Goal: Information Seeking & Learning: Learn about a topic

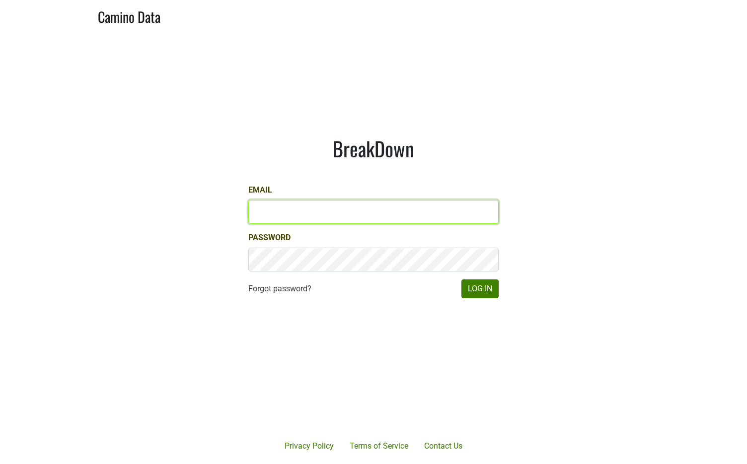
type input "kashy@ashesdiamonds.com"
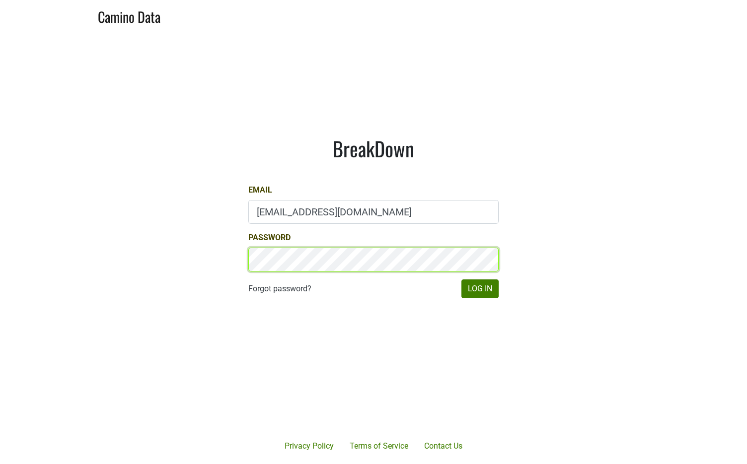
click at [480, 289] on button "Log In" at bounding box center [479, 289] width 37 height 19
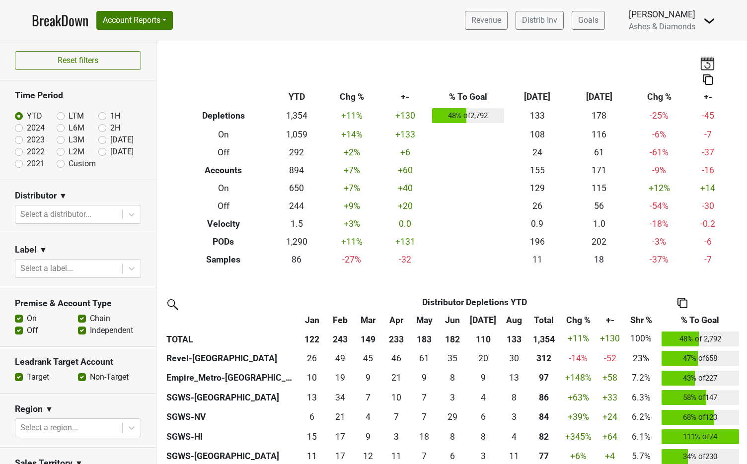
click at [110, 151] on label "[DATE]" at bounding box center [121, 152] width 23 height 12
click at [102, 151] on input "[DATE]" at bounding box center [118, 151] width 40 height 10
radio input "true"
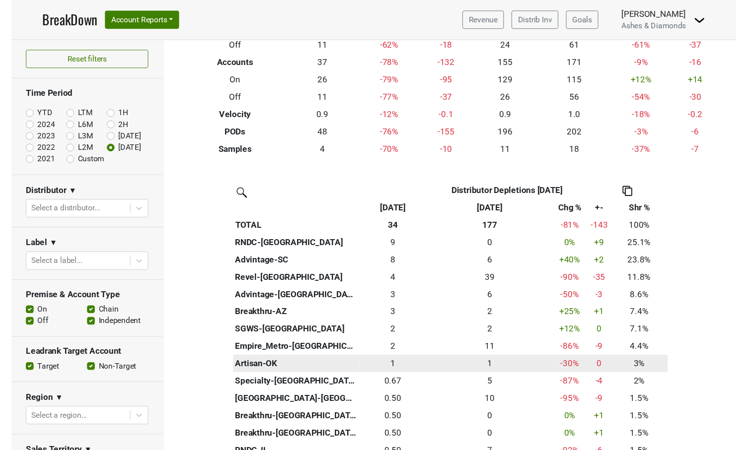
scroll to position [101, 0]
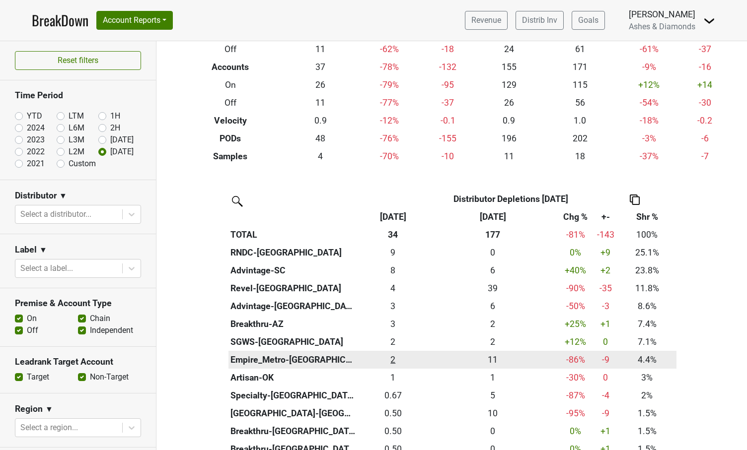
click at [391, 356] on div "1.5 2" at bounding box center [393, 360] width 66 height 13
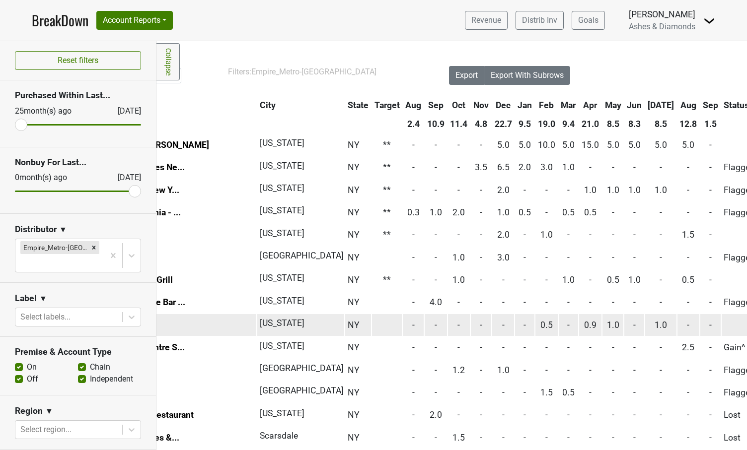
scroll to position [0, 173]
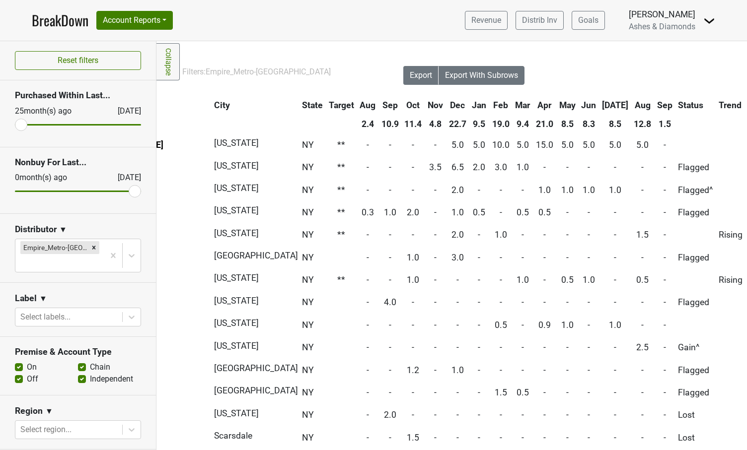
click at [72, 21] on link "BreakDown" at bounding box center [60, 20] width 57 height 21
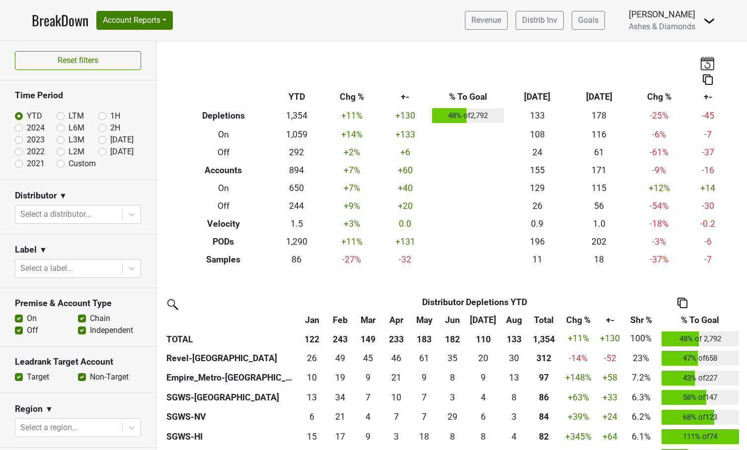
click at [110, 139] on label "[DATE]" at bounding box center [121, 140] width 23 height 12
click at [102, 139] on input "[DATE]" at bounding box center [118, 139] width 40 height 10
radio input "true"
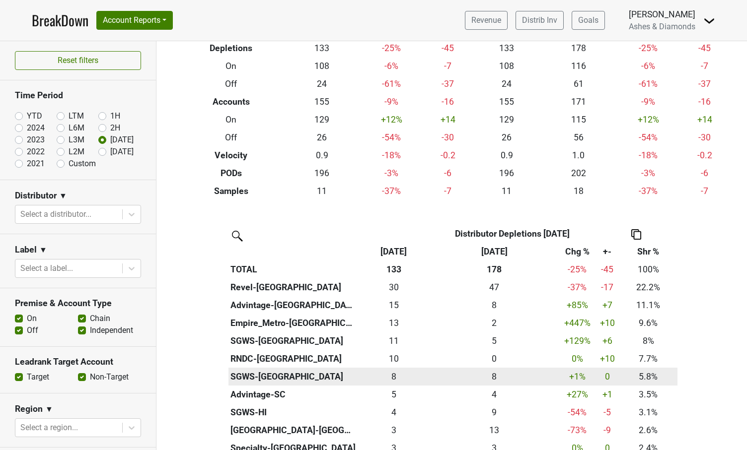
scroll to position [68, 0]
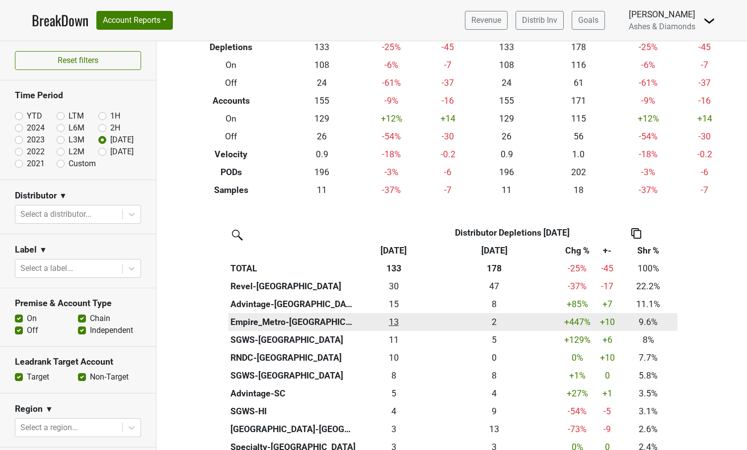
click at [398, 318] on div "12.75 13" at bounding box center [393, 322] width 66 height 13
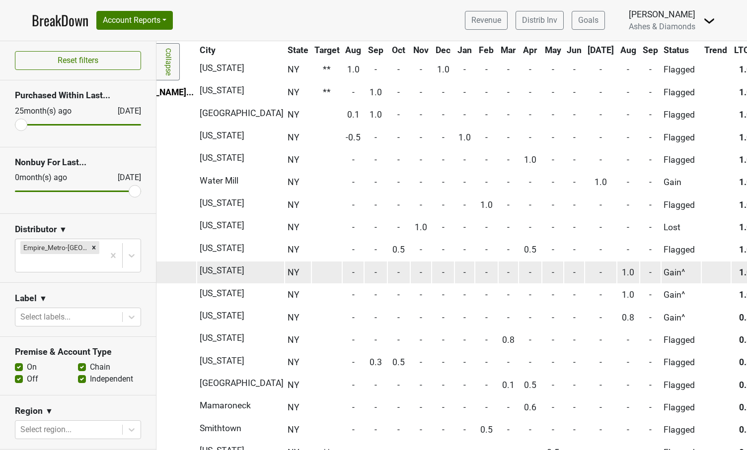
scroll to position [501, 187]
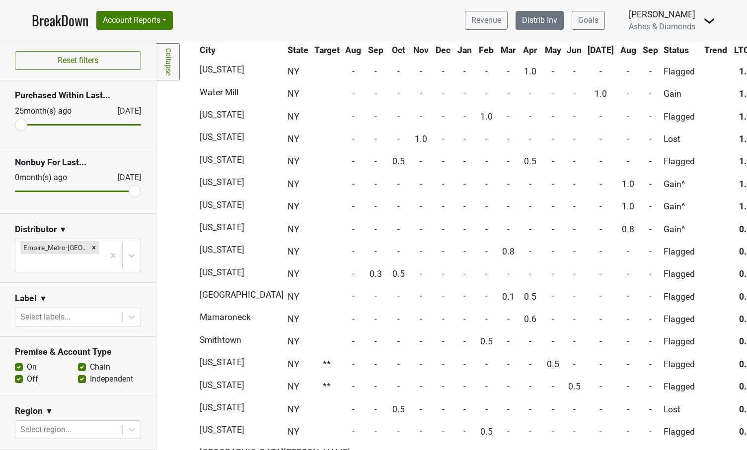
click at [554, 25] on link "Distrib Inv" at bounding box center [539, 20] width 48 height 19
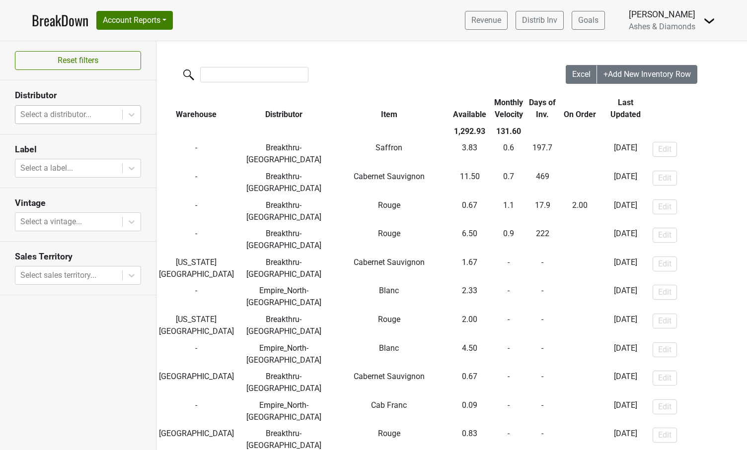
click at [79, 117] on div "Select a distributor..." at bounding box center [68, 115] width 97 height 12
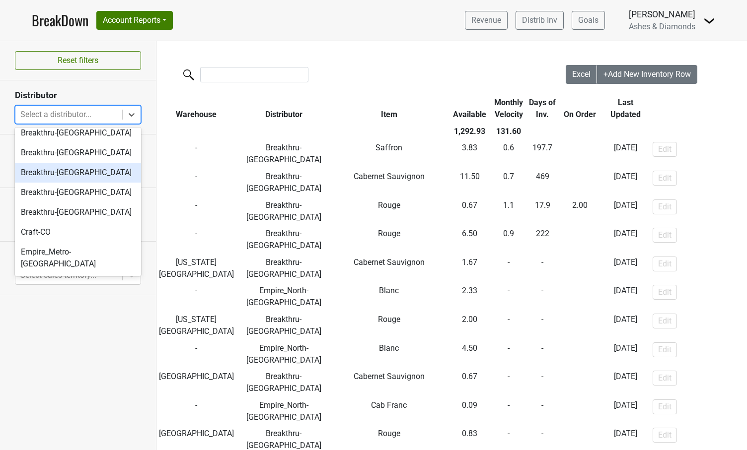
scroll to position [127, 0]
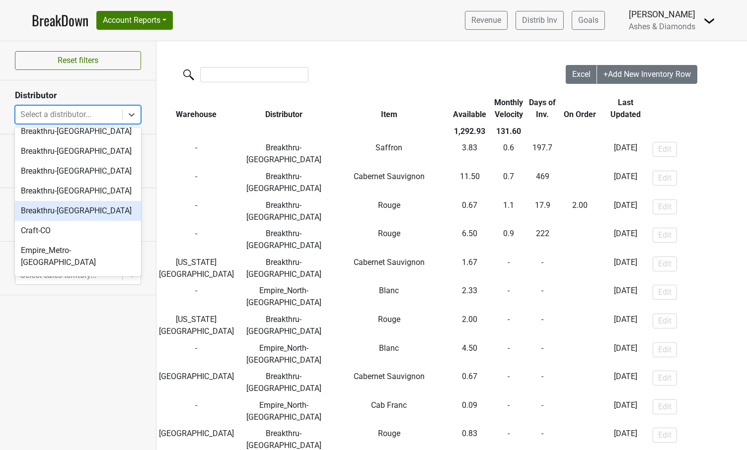
click at [77, 210] on div "Breakthru-WI" at bounding box center [78, 211] width 126 height 20
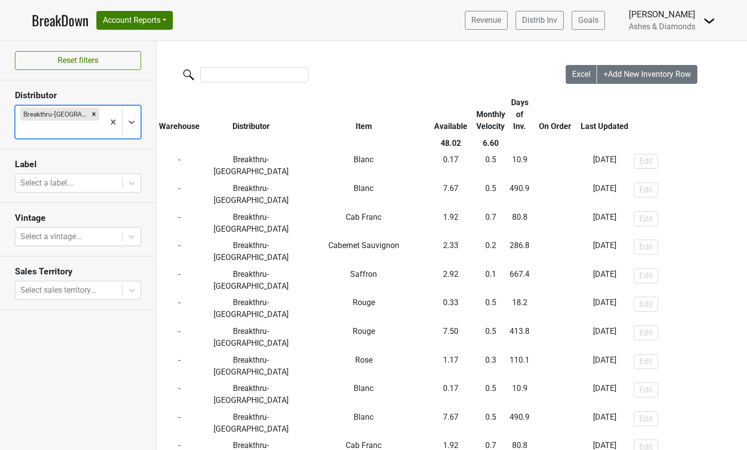
scroll to position [0, 0]
click at [54, 21] on link "BreakDown" at bounding box center [60, 20] width 57 height 21
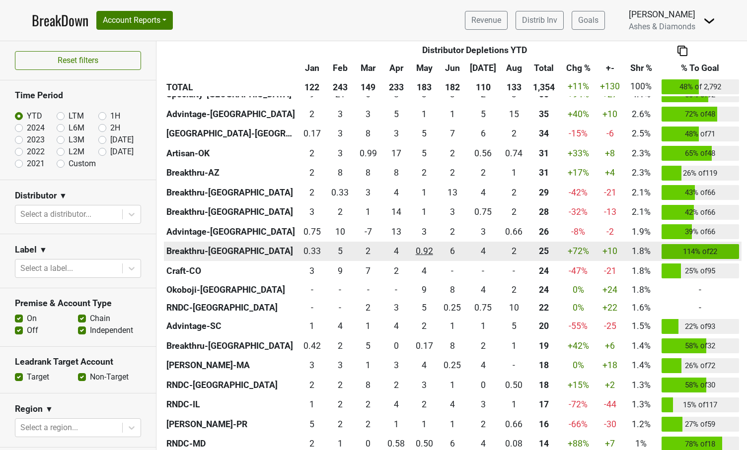
scroll to position [402, 0]
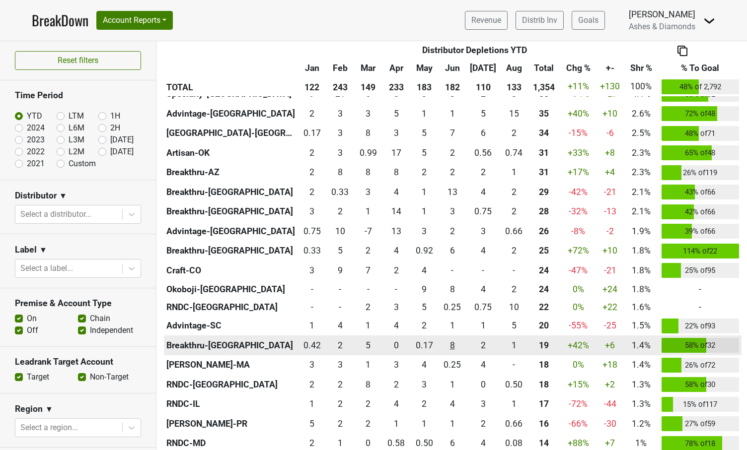
click at [457, 340] on div "8 8" at bounding box center [451, 345] width 23 height 13
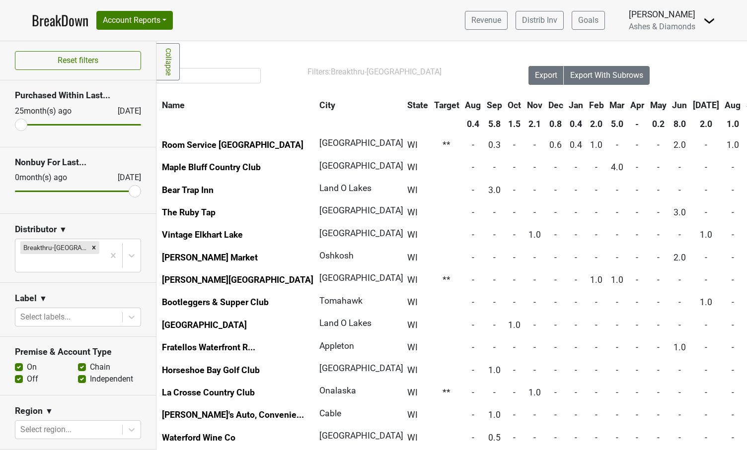
click at [57, 21] on link "BreakDown" at bounding box center [60, 20] width 57 height 21
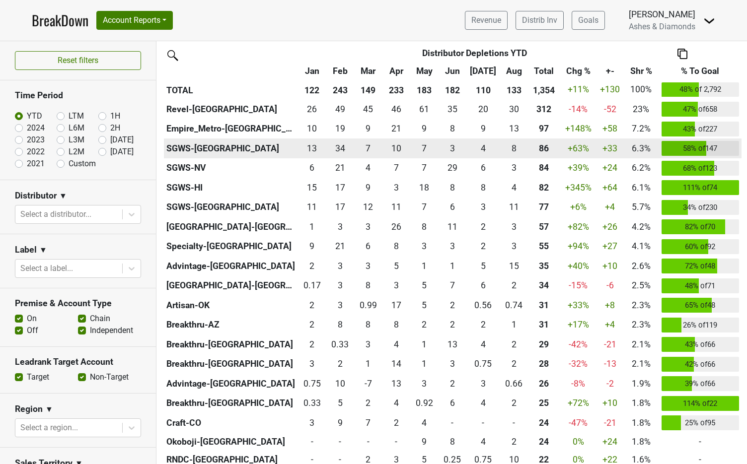
scroll to position [233, 0]
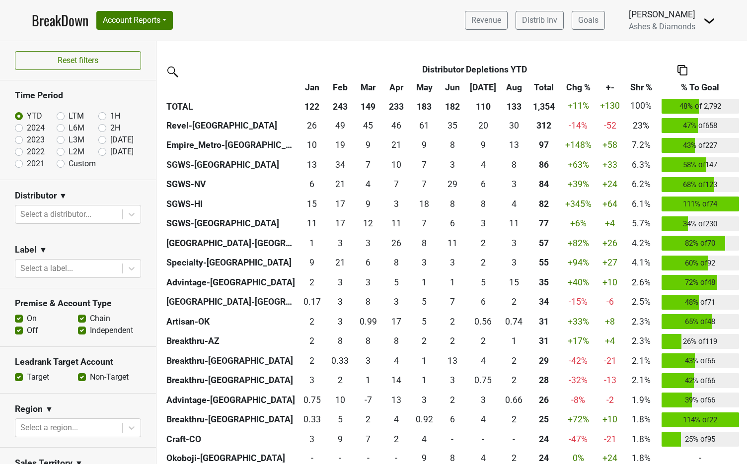
click at [110, 151] on label "Sep '25" at bounding box center [121, 152] width 23 height 12
click at [102, 151] on input "[DATE]" at bounding box center [118, 151] width 40 height 10
radio input "true"
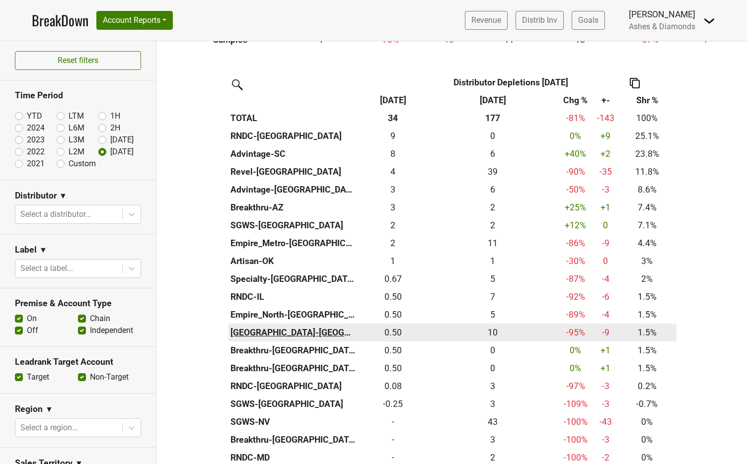
scroll to position [249, 0]
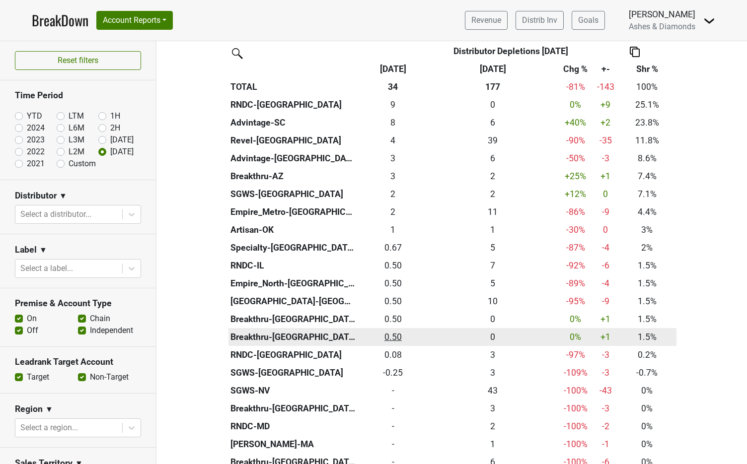
click at [392, 331] on div "0.5 0.50" at bounding box center [393, 337] width 66 height 13
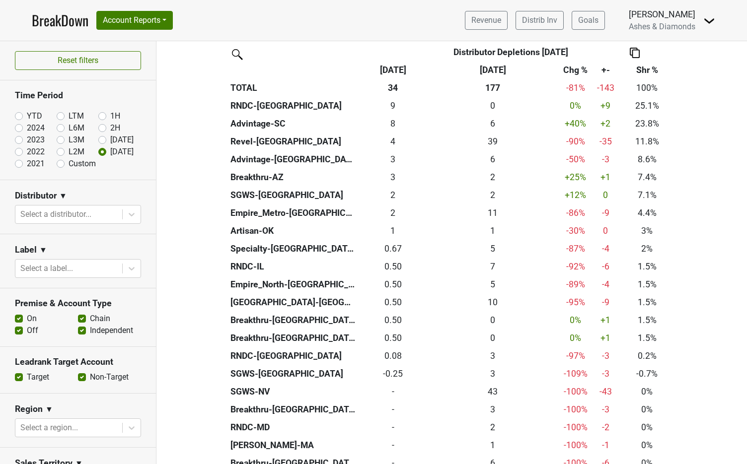
click at [66, 23] on link "BreakDown" at bounding box center [60, 20] width 57 height 21
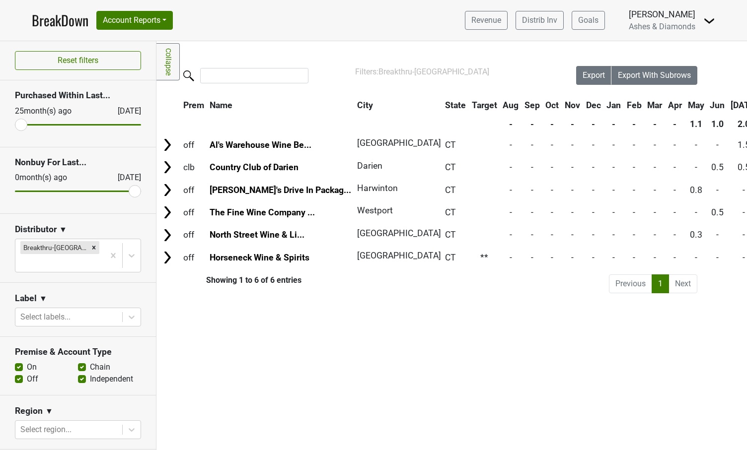
click at [71, 17] on link "BreakDown" at bounding box center [60, 20] width 57 height 21
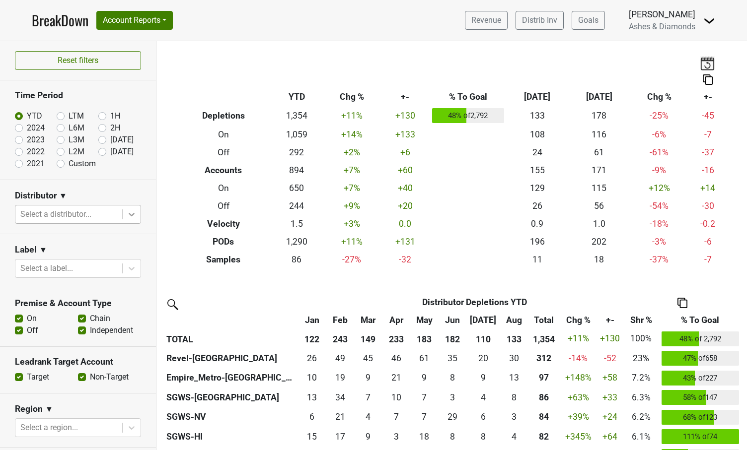
click at [127, 215] on icon at bounding box center [132, 215] width 10 height 10
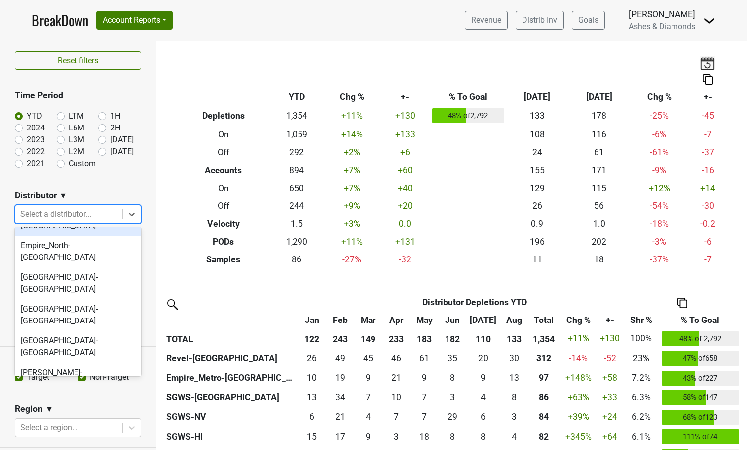
scroll to position [265, 0]
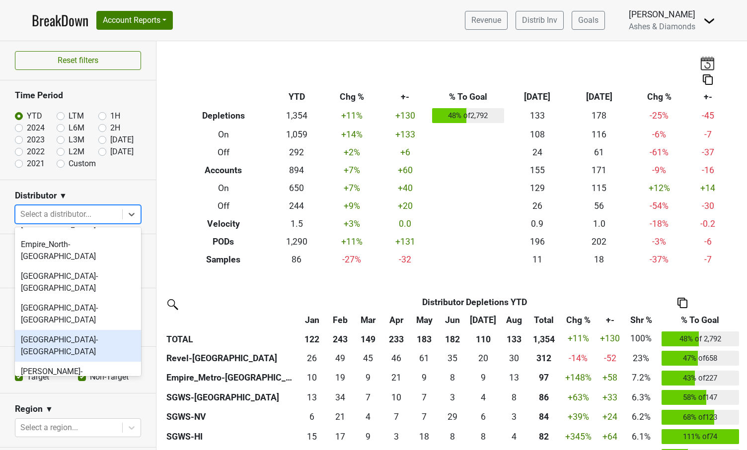
click at [81, 330] on div "[GEOGRAPHIC_DATA]-[GEOGRAPHIC_DATA]" at bounding box center [78, 346] width 126 height 32
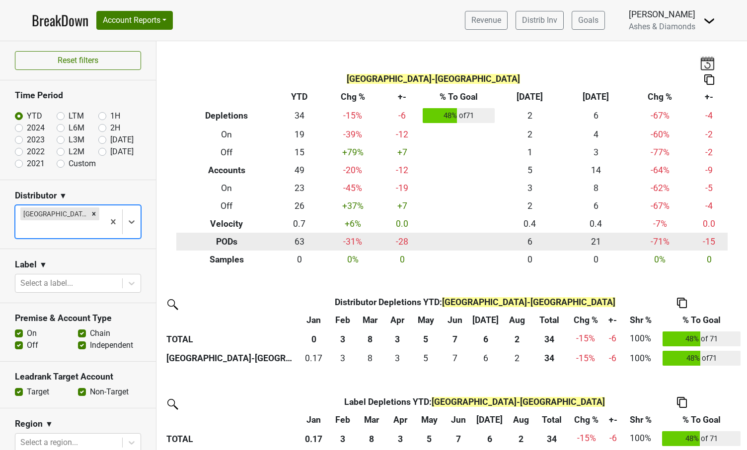
scroll to position [0, 0]
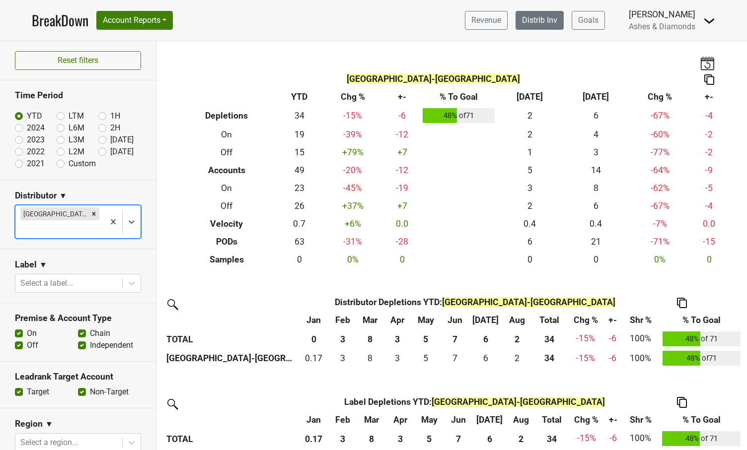
click at [540, 19] on link "Distrib Inv" at bounding box center [539, 20] width 48 height 19
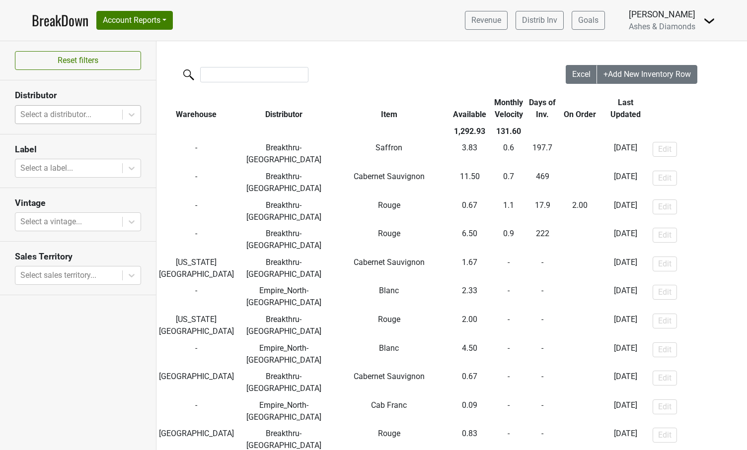
click at [73, 115] on div "Select a distributor..." at bounding box center [68, 115] width 97 height 12
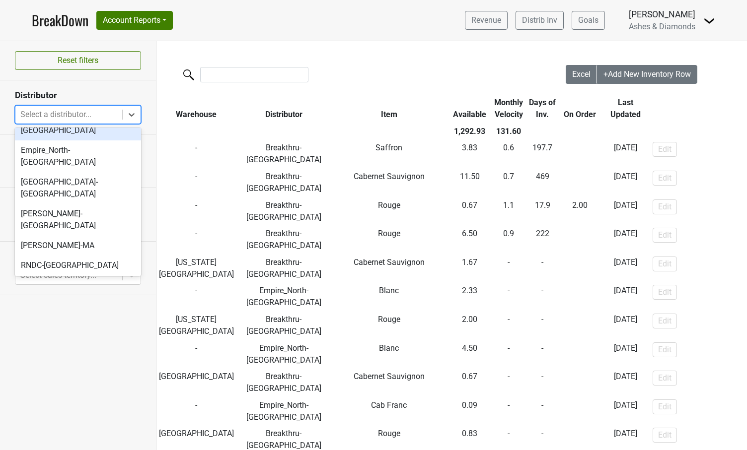
scroll to position [266, 0]
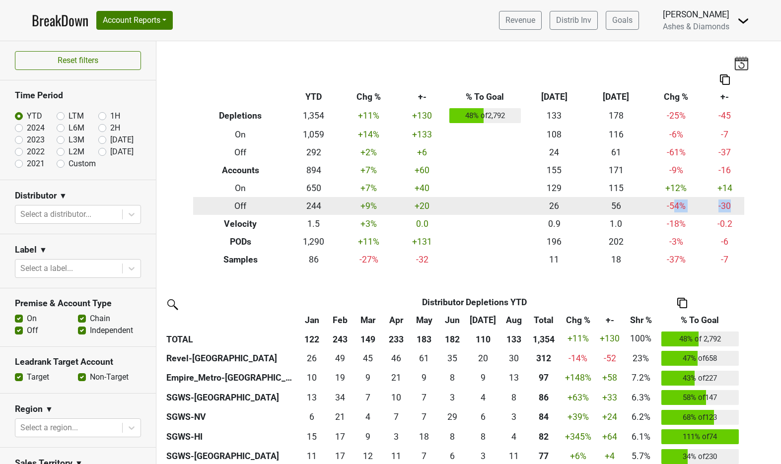
drag, startPoint x: 734, startPoint y: 206, endPoint x: 677, endPoint y: 201, distance: 57.4
click at [677, 201] on tr "Off 244 +9 % +20 26 56 -54 % -30" at bounding box center [468, 206] width 551 height 18
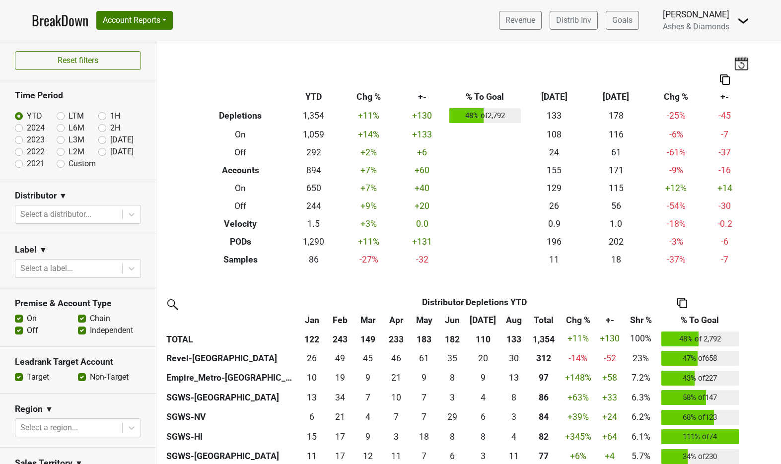
click at [746, 206] on div "Filters Breakdown Type YTD Chg % +- % To Goal Aug ‘25 Aug ‘24 Chg % +- Depletio…" at bounding box center [468, 252] width 625 height 423
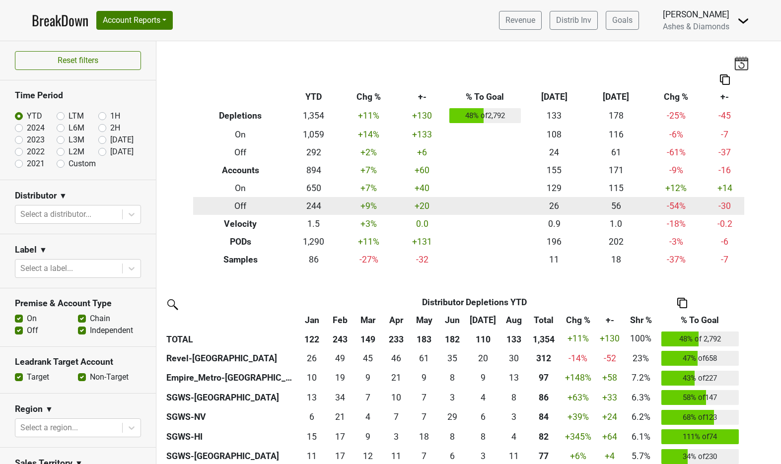
click at [732, 205] on td "-30" at bounding box center [724, 206] width 39 height 18
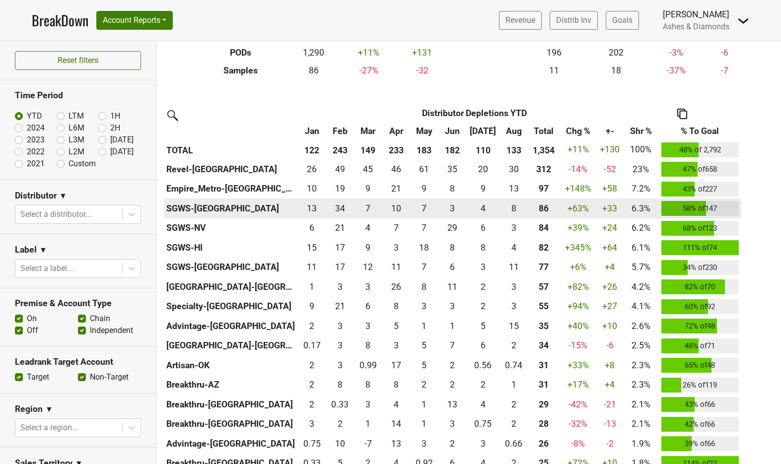
scroll to position [191, 0]
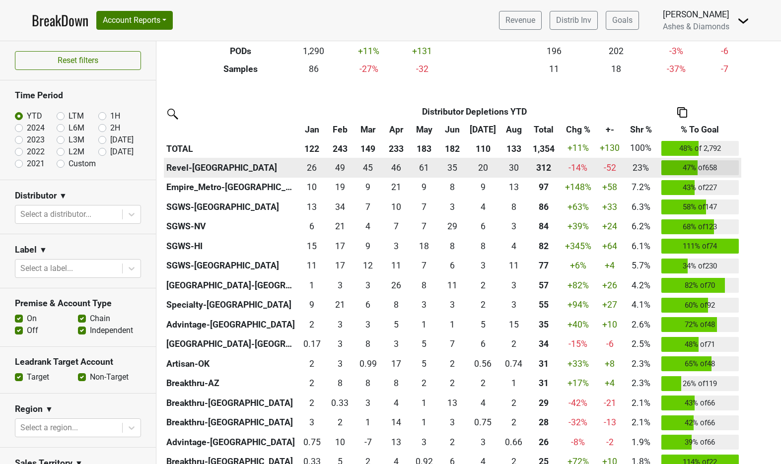
click at [535, 162] on div "311.834 312" at bounding box center [543, 167] width 27 height 13
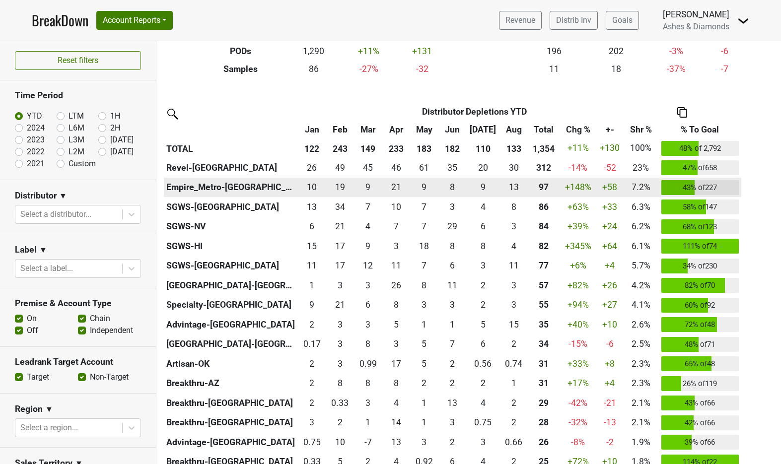
click at [552, 184] on div "96.916 97" at bounding box center [543, 187] width 27 height 13
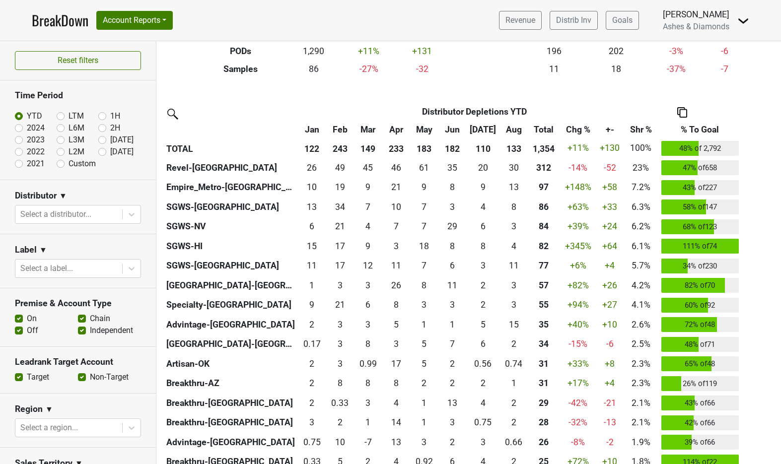
click at [110, 153] on label "[DATE]" at bounding box center [121, 152] width 23 height 12
click at [105, 153] on input "[DATE]" at bounding box center [118, 151] width 40 height 10
radio input "true"
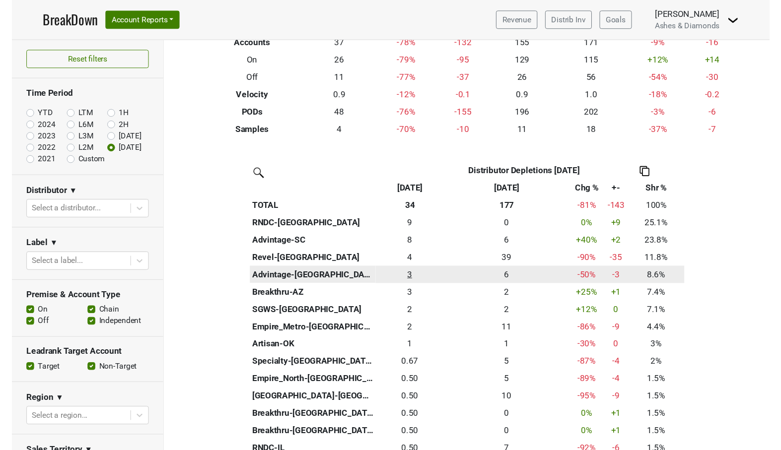
scroll to position [124, 0]
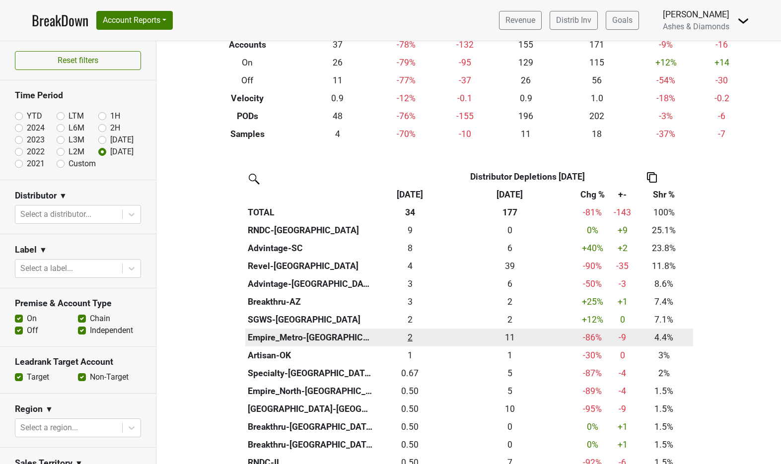
click at [409, 336] on div "1.5 2" at bounding box center [410, 337] width 66 height 13
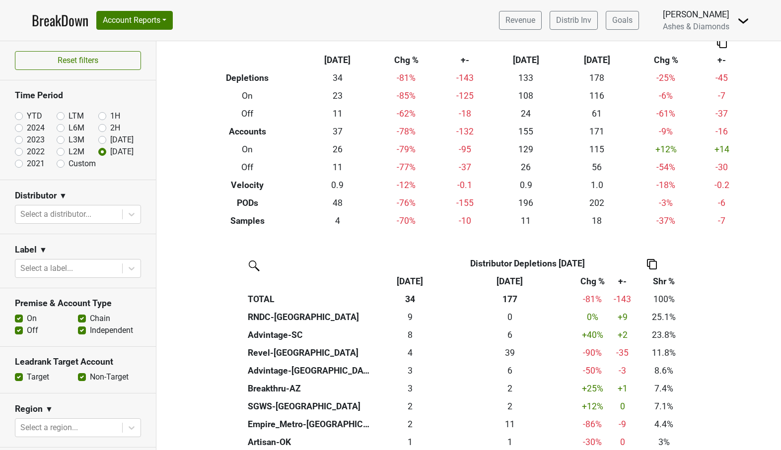
scroll to position [38, 0]
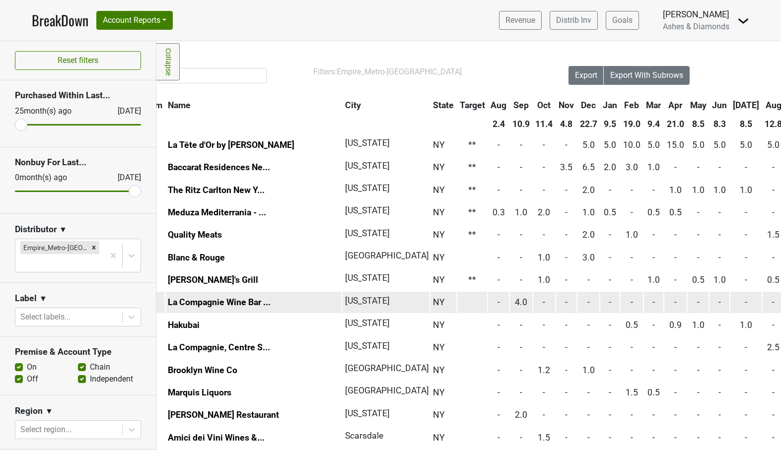
scroll to position [0, 42]
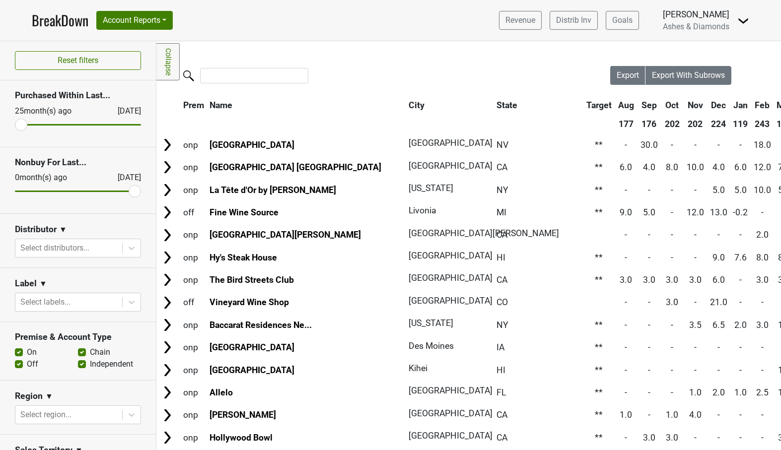
click at [55, 21] on link "BreakDown" at bounding box center [60, 20] width 57 height 21
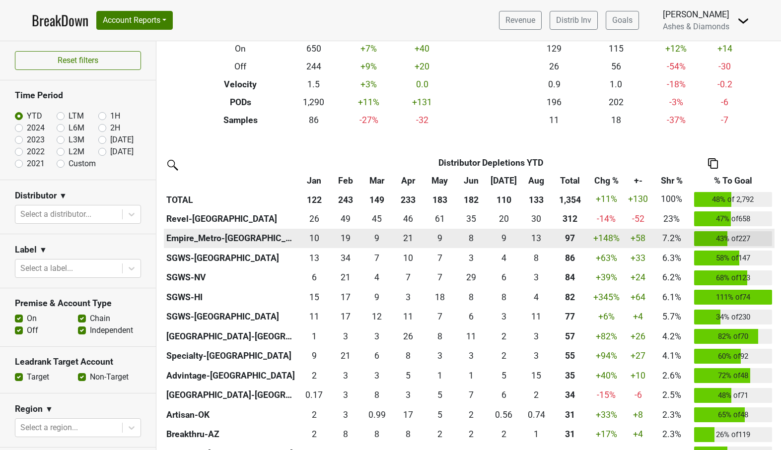
scroll to position [173, 0]
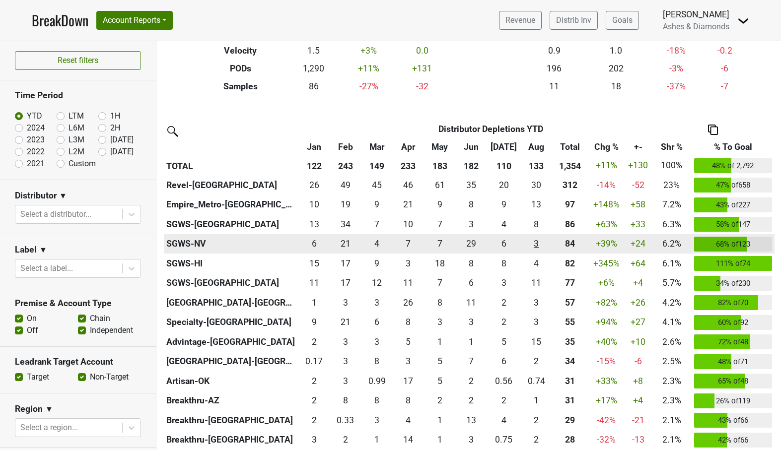
click at [536, 242] on div "3 3" at bounding box center [536, 243] width 27 height 13
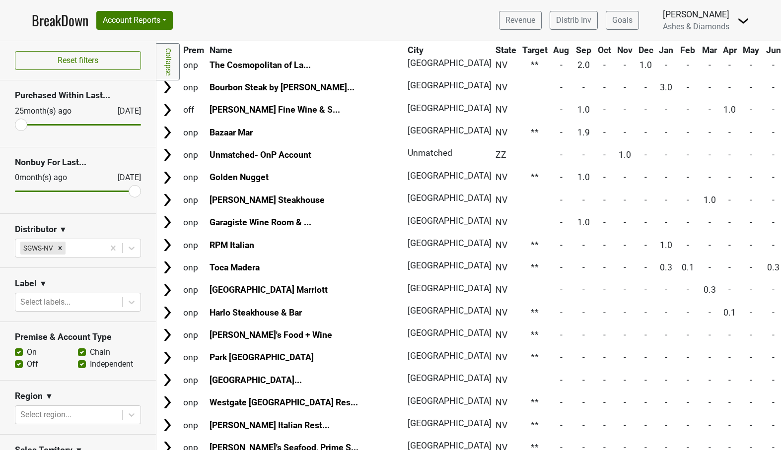
scroll to position [304, 0]
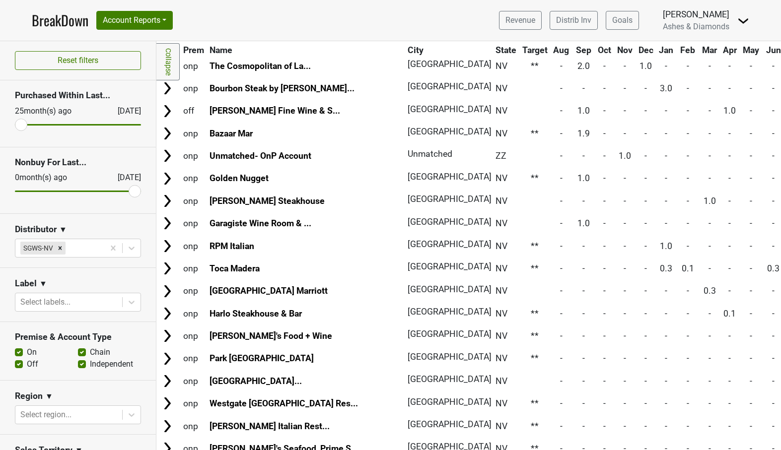
click at [67, 16] on link "BreakDown" at bounding box center [60, 20] width 57 height 21
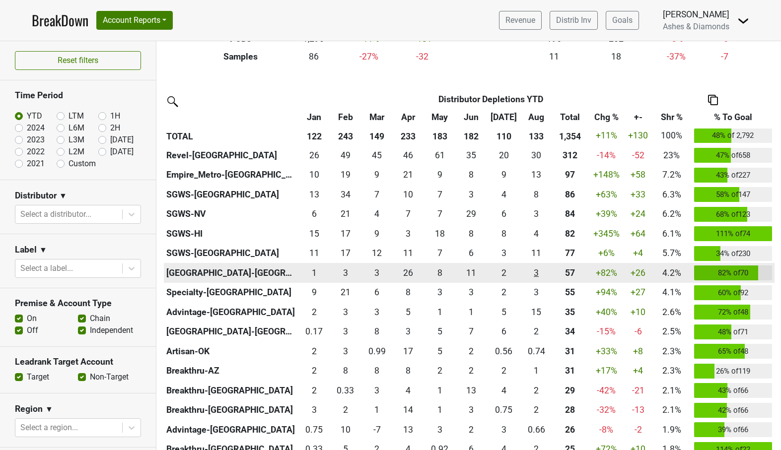
scroll to position [205, 0]
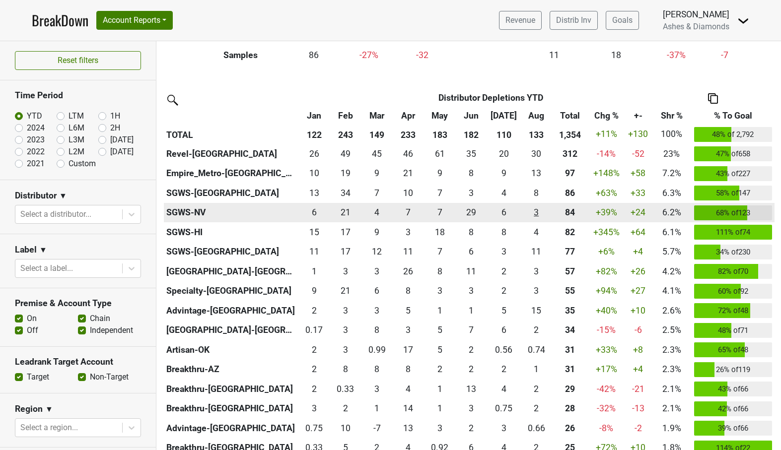
click at [539, 209] on div "3 3" at bounding box center [536, 212] width 27 height 13
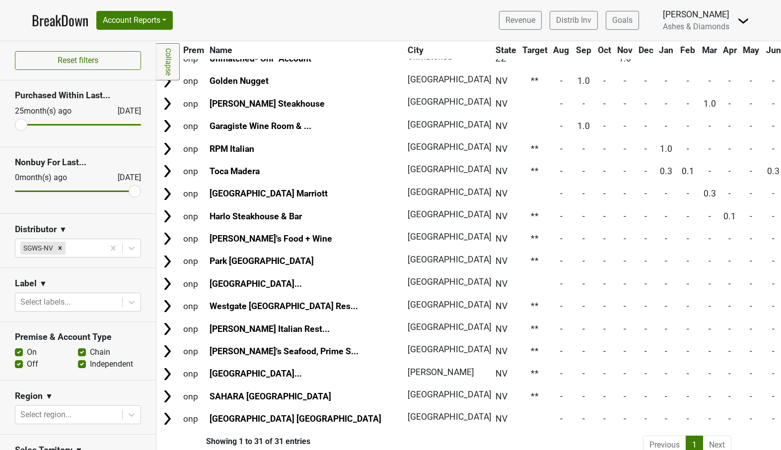
click at [53, 16] on link "BreakDown" at bounding box center [60, 20] width 57 height 21
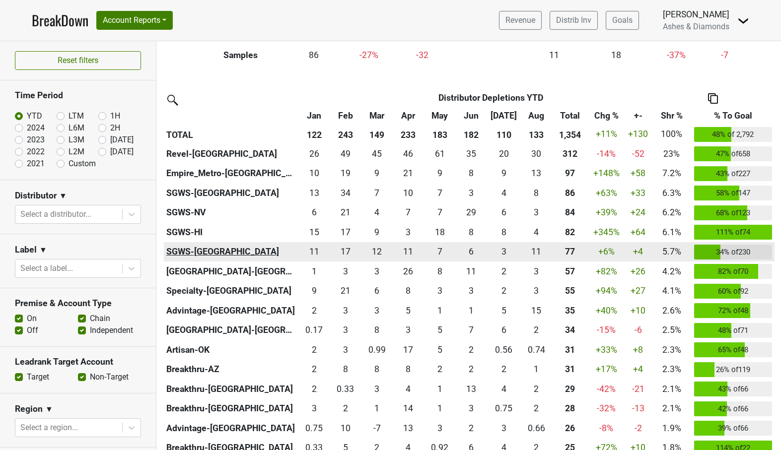
scroll to position [204, 0]
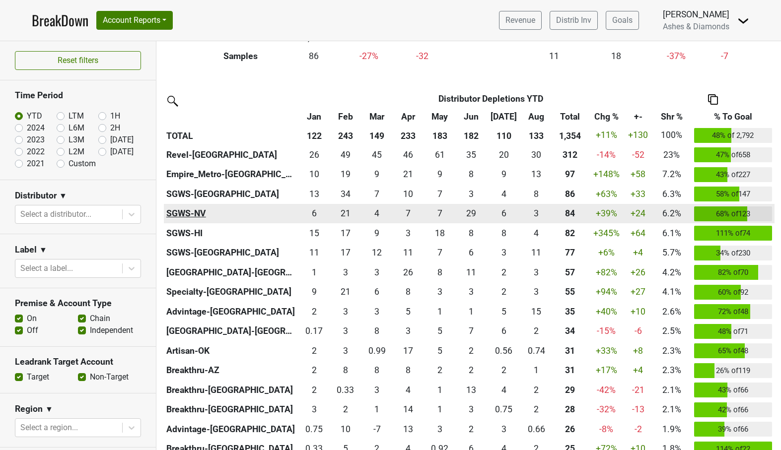
click at [188, 213] on th "SGWS-NV" at bounding box center [231, 214] width 135 height 20
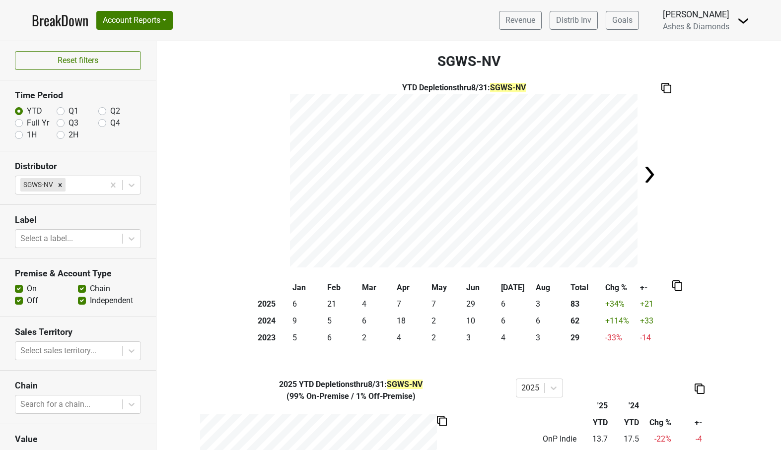
click at [27, 122] on label "Full Yr" at bounding box center [38, 123] width 22 height 12
click at [20, 122] on input "Full Yr" at bounding box center [19, 122] width 8 height 10
radio input "true"
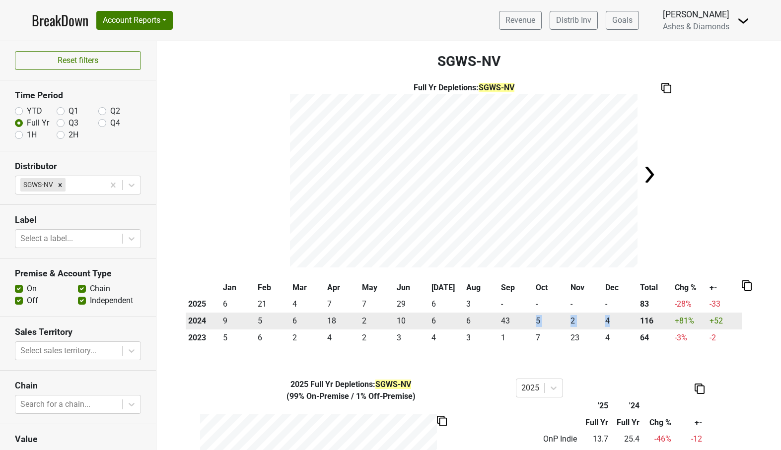
drag, startPoint x: 532, startPoint y: 322, endPoint x: 623, endPoint y: 320, distance: 90.9
click at [623, 320] on tr "2024 9 5 6 18 2 10 6 6 43 5 2 4 116 +81 % +52" at bounding box center [464, 321] width 556 height 17
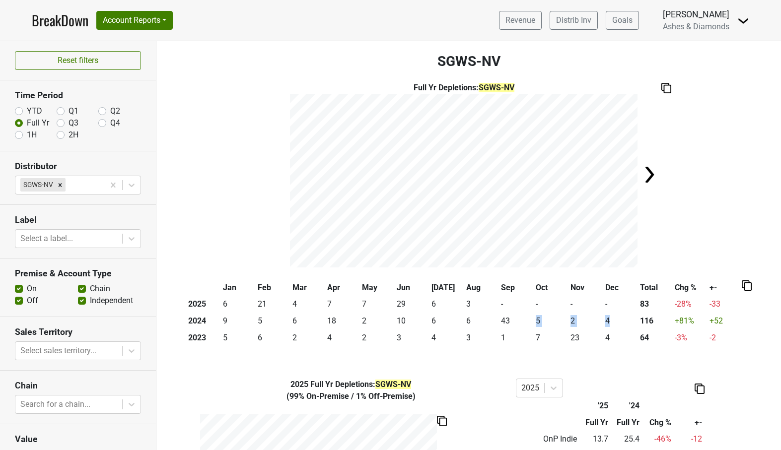
click at [49, 18] on link "BreakDown" at bounding box center [60, 20] width 57 height 21
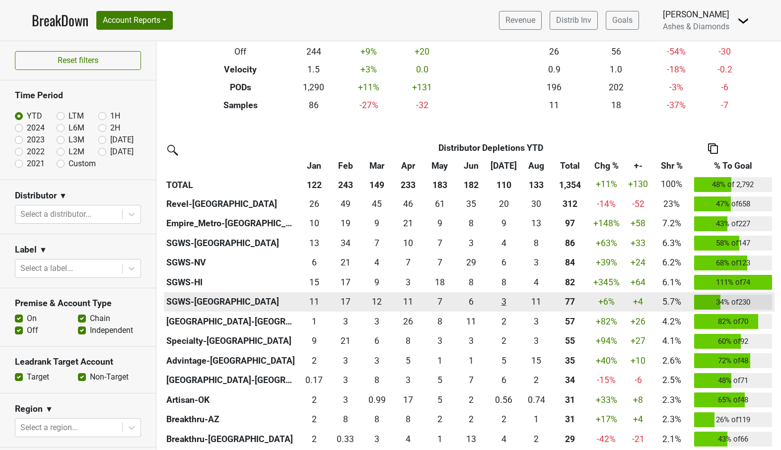
scroll to position [155, 0]
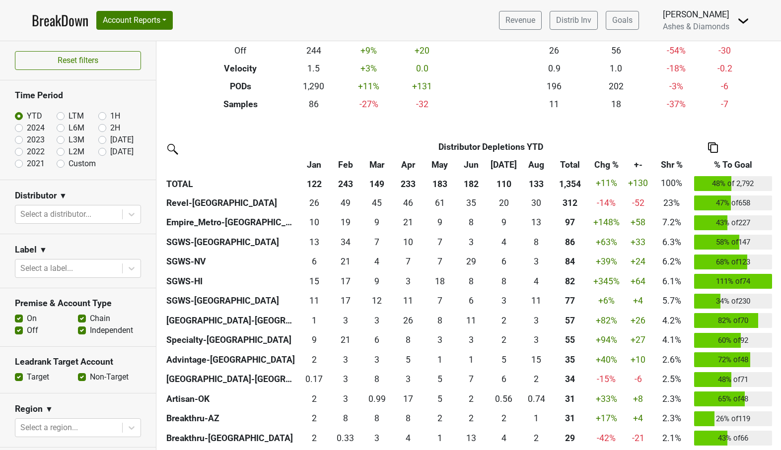
click at [110, 149] on label "[DATE]" at bounding box center [121, 152] width 23 height 12
click at [101, 149] on input "[DATE]" at bounding box center [118, 151] width 40 height 10
radio input "true"
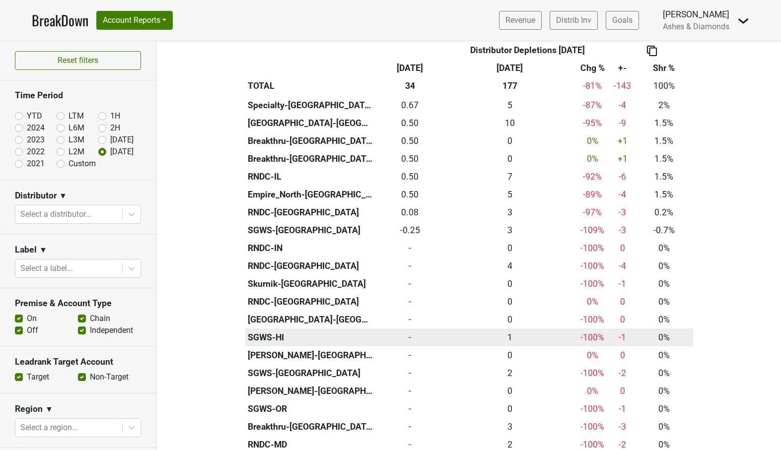
scroll to position [392, 0]
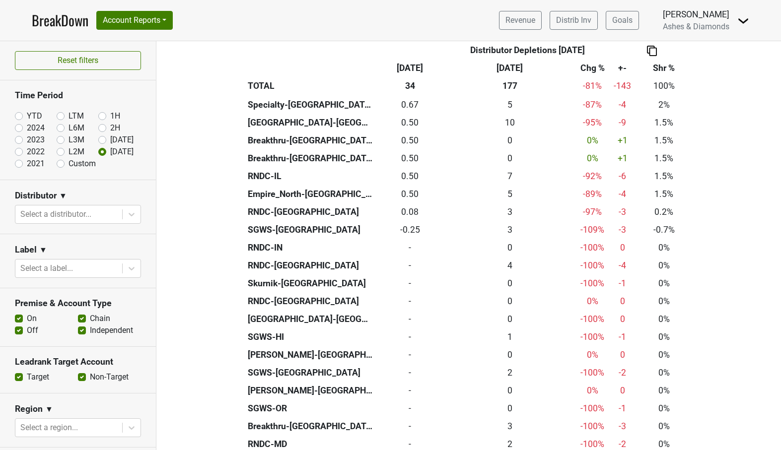
click at [27, 113] on label "YTD" at bounding box center [34, 116] width 15 height 12
click at [21, 113] on input "YTD" at bounding box center [35, 115] width 40 height 10
radio input "true"
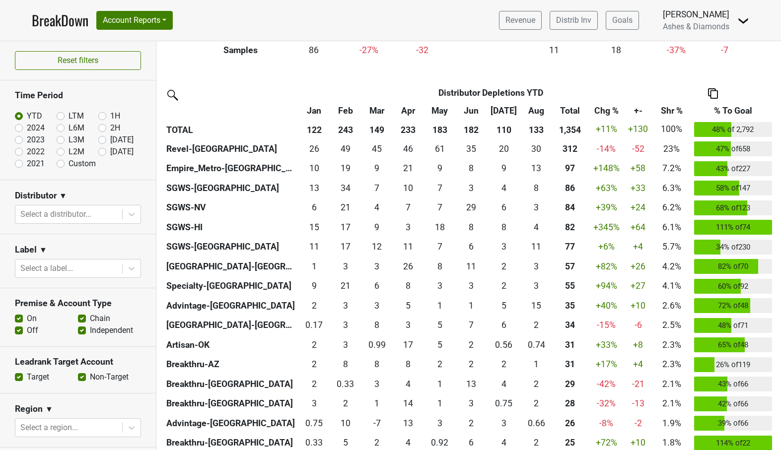
scroll to position [217, 0]
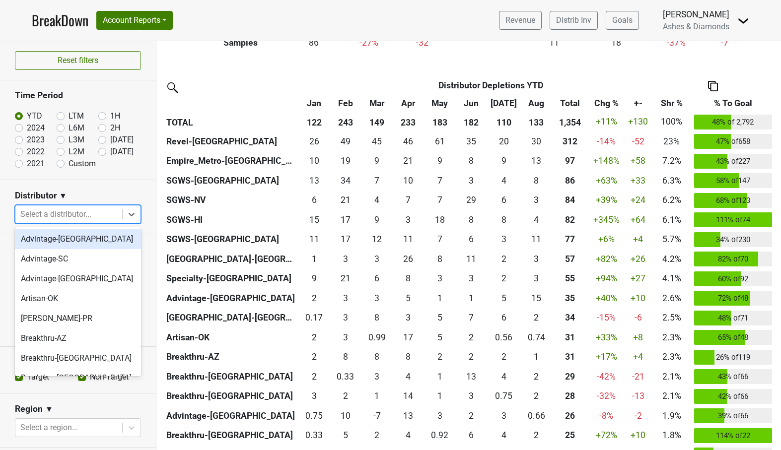
click at [97, 213] on div at bounding box center [68, 215] width 97 height 14
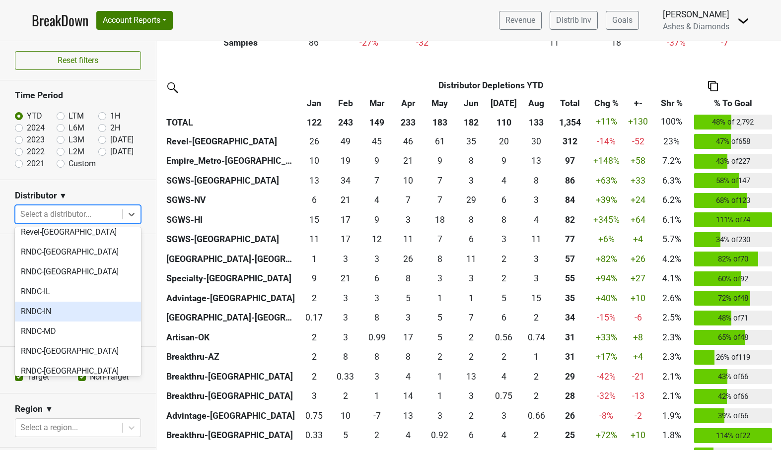
scroll to position [539, 0]
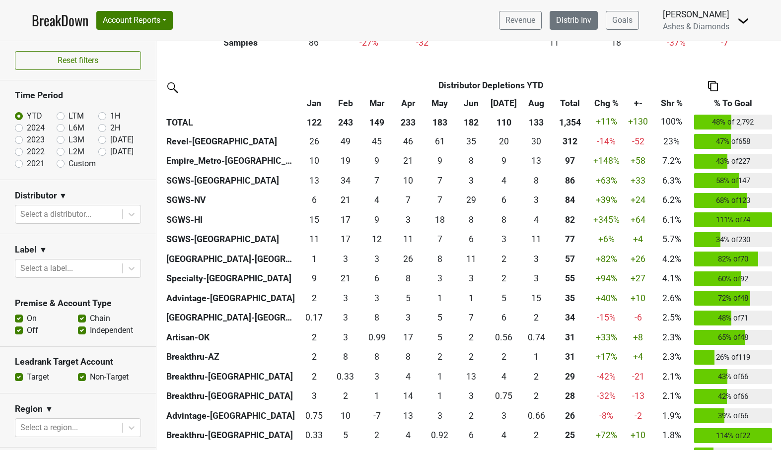
click at [577, 21] on link "Distrib Inv" at bounding box center [574, 20] width 48 height 19
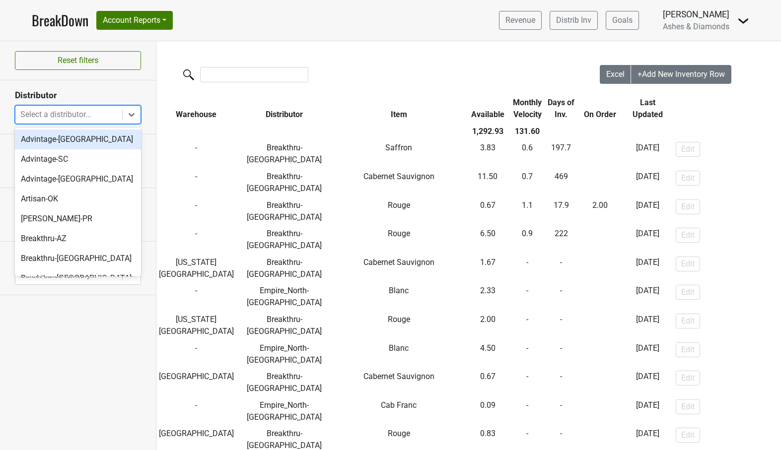
click at [56, 112] on div "Select a distributor..." at bounding box center [68, 115] width 97 height 12
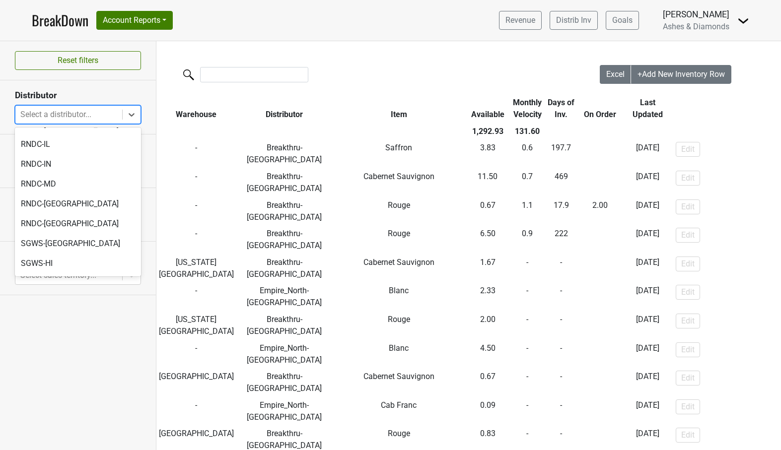
scroll to position [451, 0]
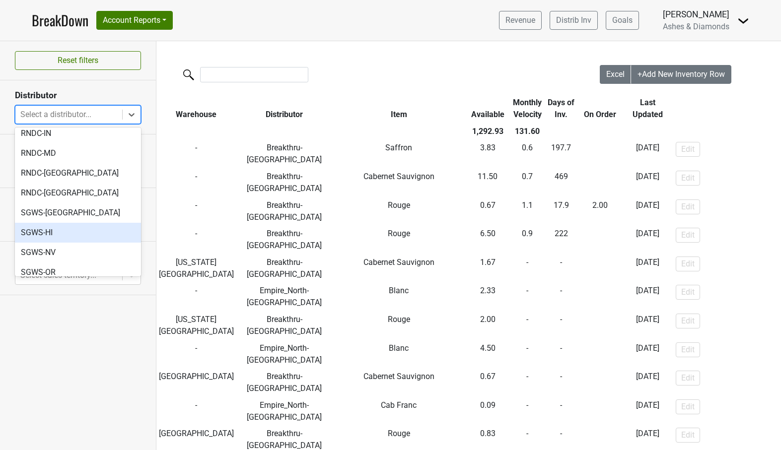
click at [56, 223] on div "SGWS-HI" at bounding box center [78, 233] width 126 height 20
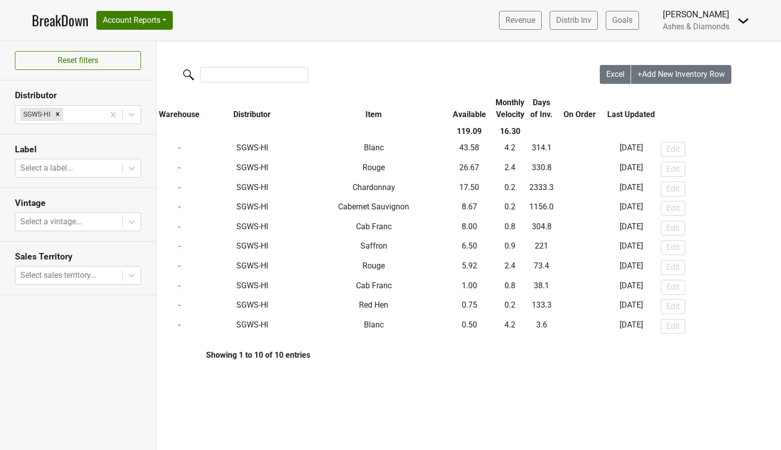
click at [55, 19] on link "BreakDown" at bounding box center [60, 20] width 57 height 21
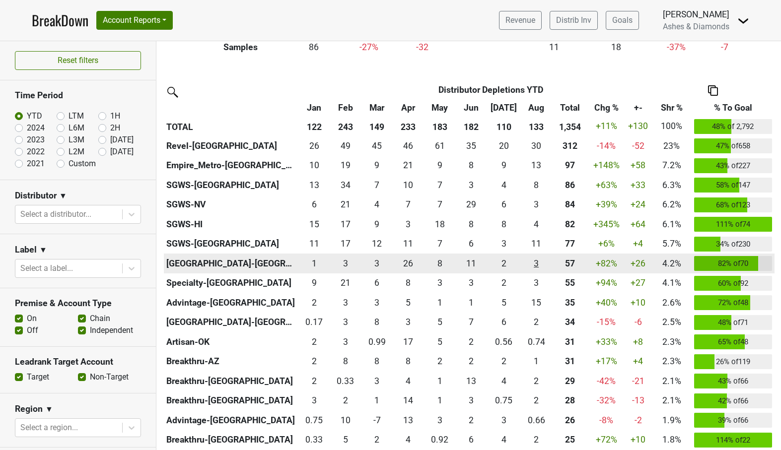
scroll to position [213, 0]
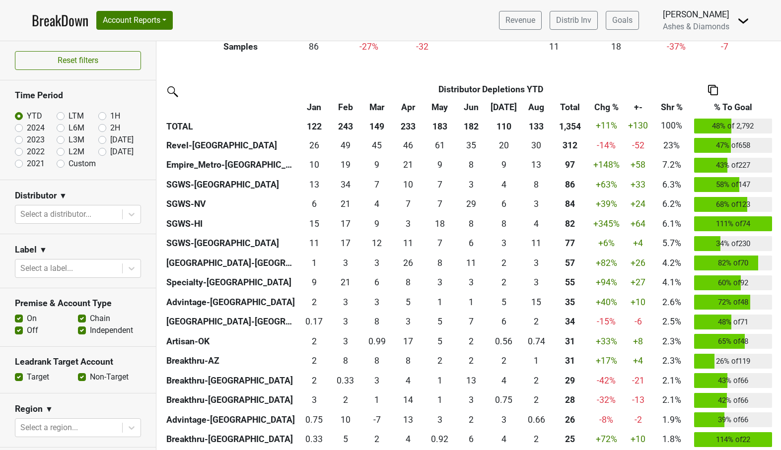
click at [110, 151] on label "[DATE]" at bounding box center [121, 152] width 23 height 12
click at [103, 151] on input "Sep '25" at bounding box center [118, 151] width 40 height 10
radio input "true"
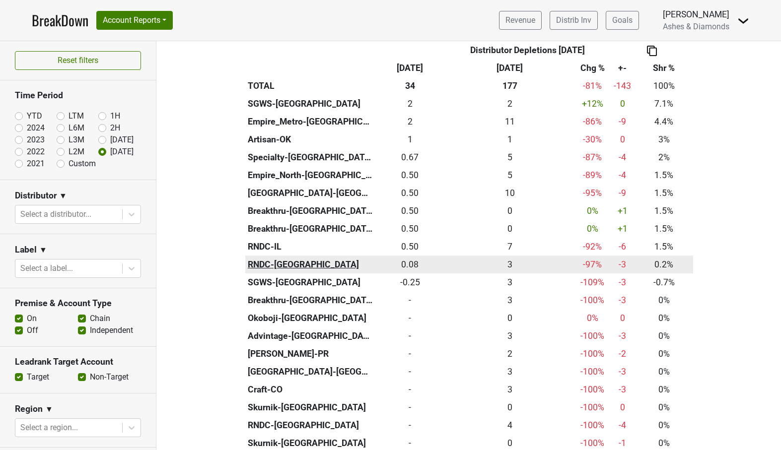
scroll to position [340, 0]
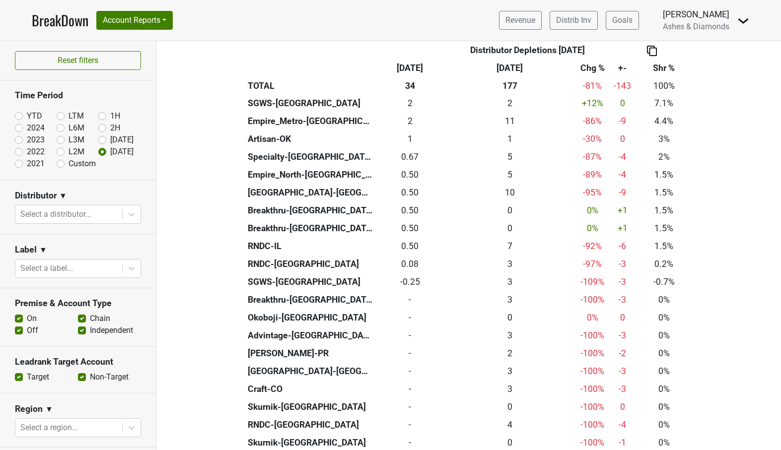
click at [60, 17] on link "BreakDown" at bounding box center [60, 20] width 57 height 21
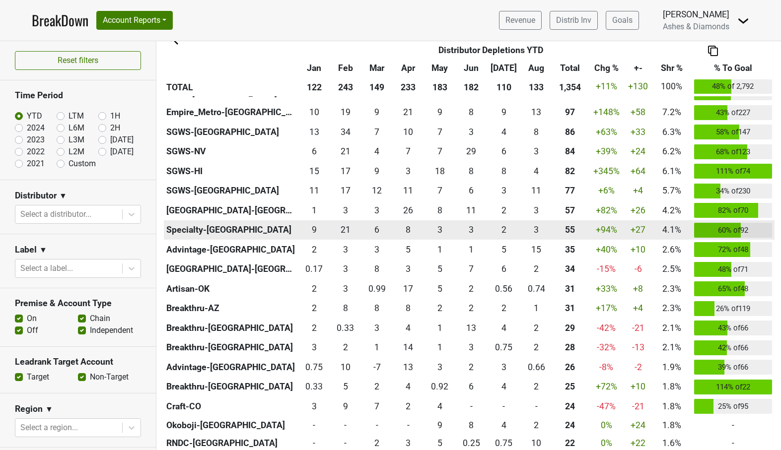
scroll to position [274, 0]
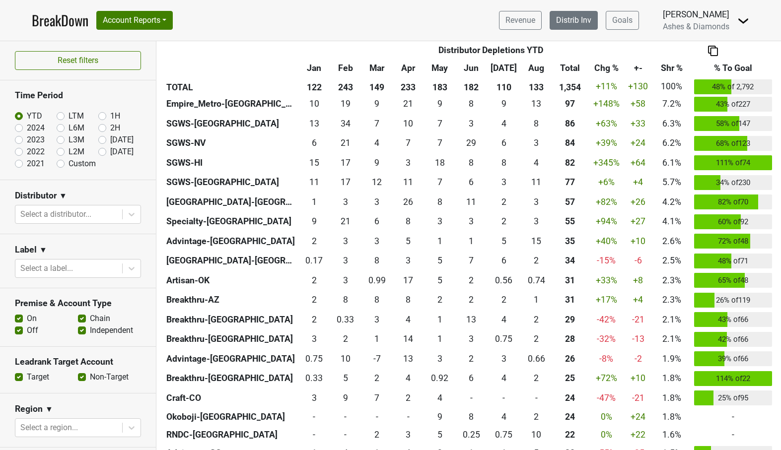
click at [574, 17] on link "Distrib Inv" at bounding box center [574, 20] width 48 height 19
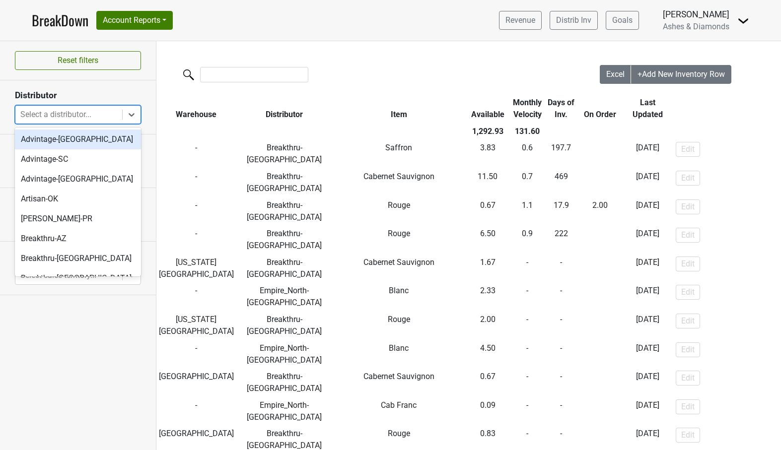
click at [84, 117] on div "Select a distributor..." at bounding box center [68, 115] width 97 height 12
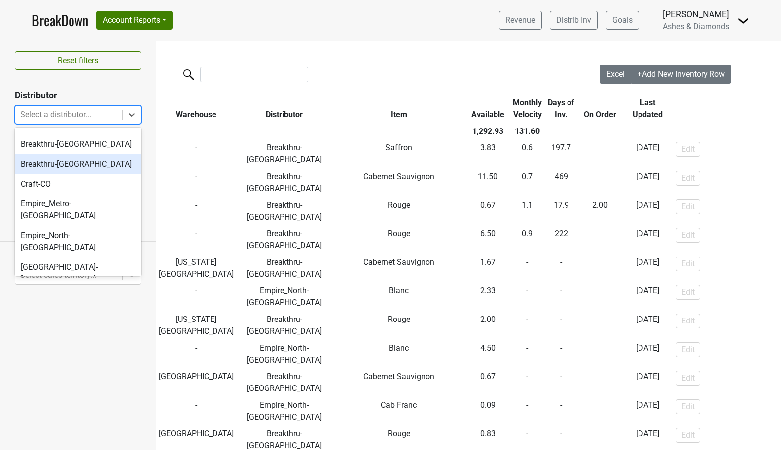
scroll to position [175, 0]
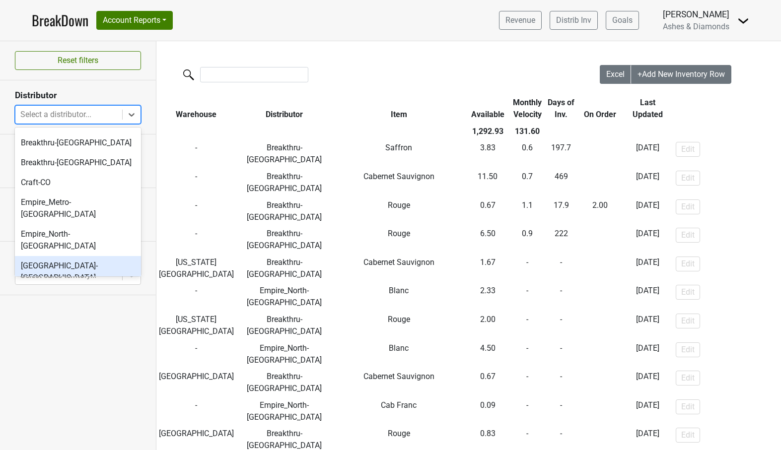
click at [81, 256] on div "[GEOGRAPHIC_DATA]-[GEOGRAPHIC_DATA]" at bounding box center [78, 272] width 126 height 32
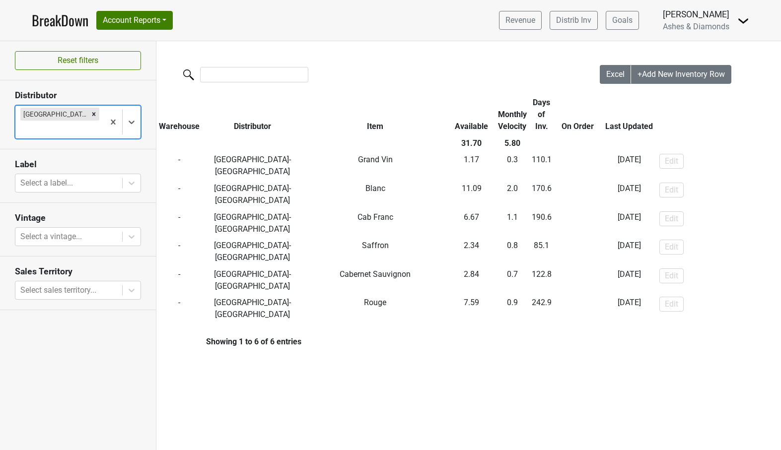
click at [57, 16] on link "BreakDown" at bounding box center [60, 20] width 57 height 21
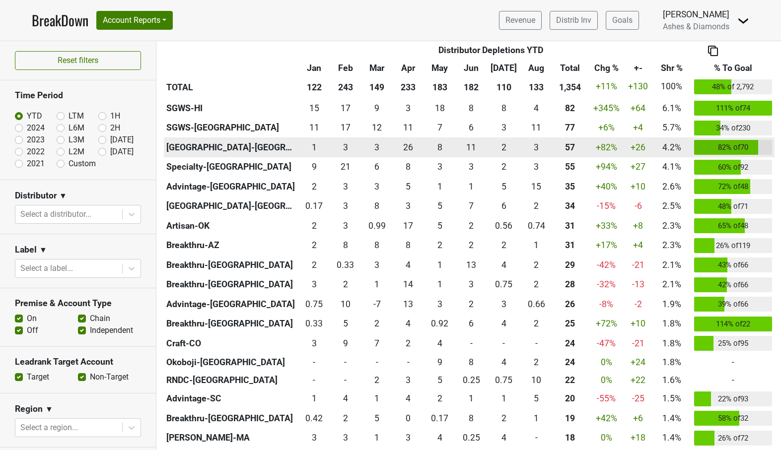
scroll to position [330, 0]
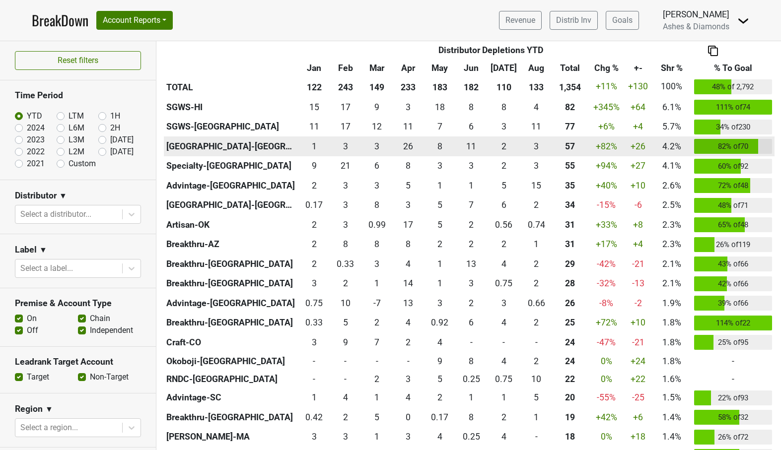
click at [612, 145] on td "+82 %" at bounding box center [606, 147] width 37 height 20
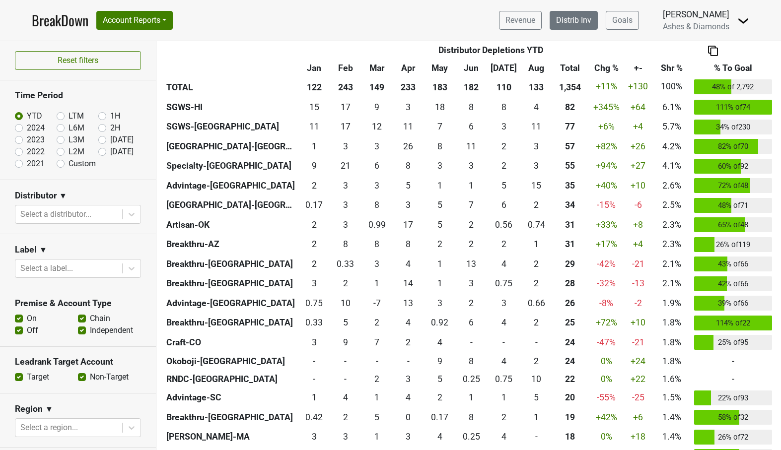
click at [589, 25] on link "Distrib Inv" at bounding box center [574, 20] width 48 height 19
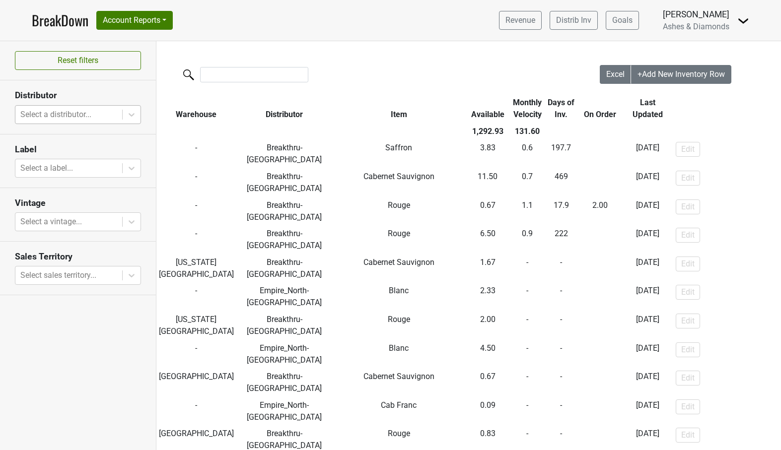
click at [101, 120] on div at bounding box center [68, 115] width 97 height 14
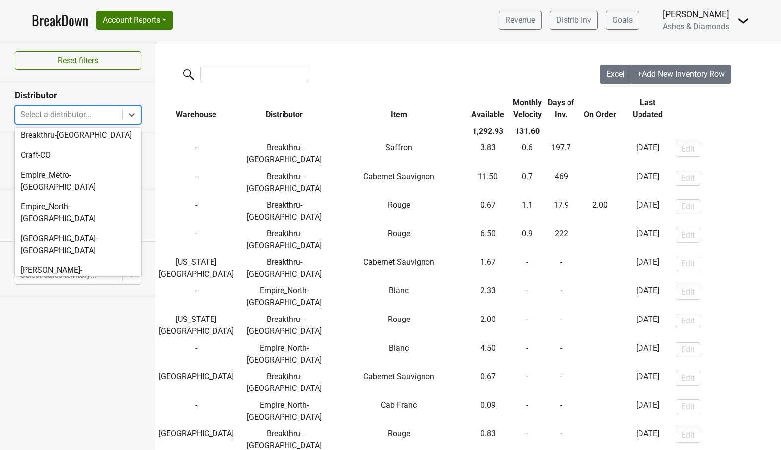
scroll to position [451, 0]
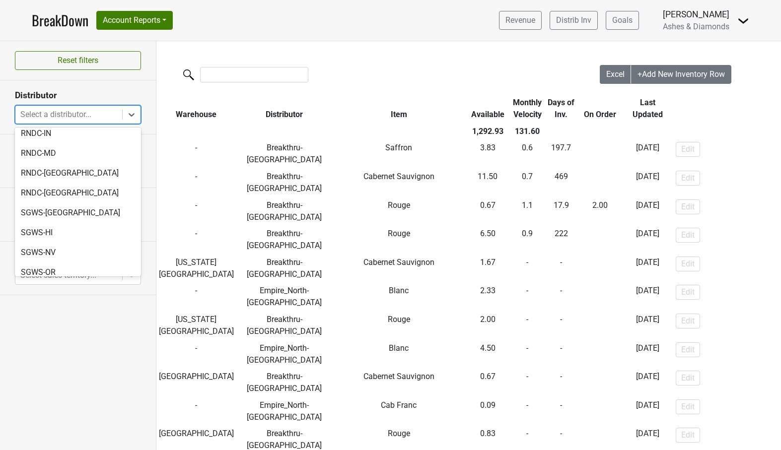
click at [99, 392] on div "Reset filters Distributor option SGWS-WA focused, 30 of 30. 30 results availabl…" at bounding box center [78, 245] width 156 height 409
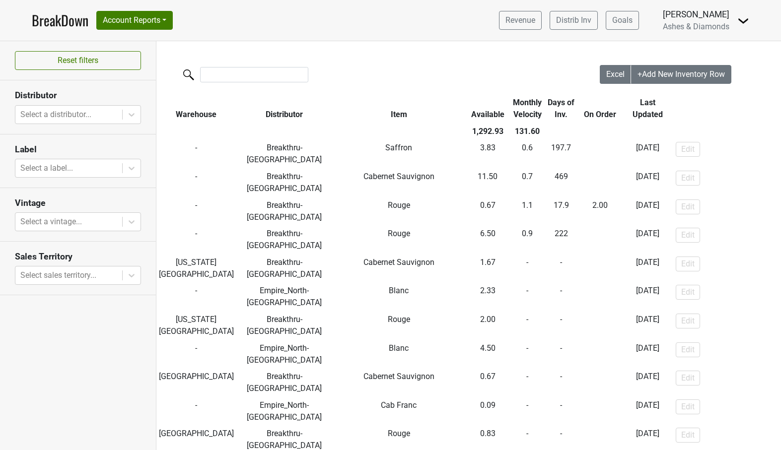
click at [54, 21] on link "BreakDown" at bounding box center [60, 20] width 57 height 21
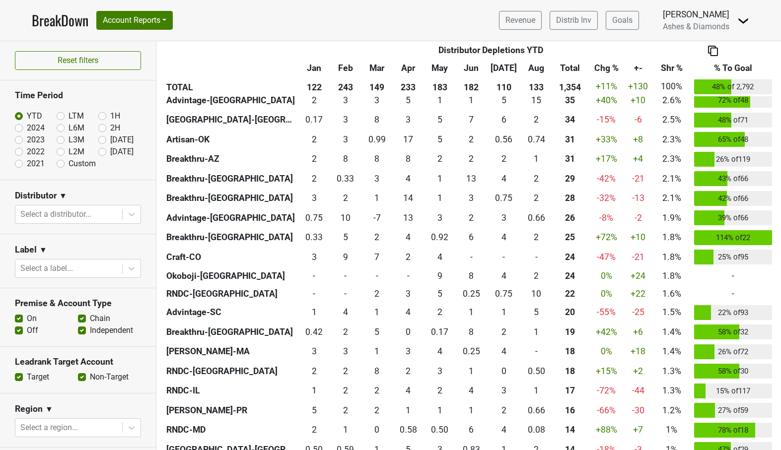
scroll to position [428, 0]
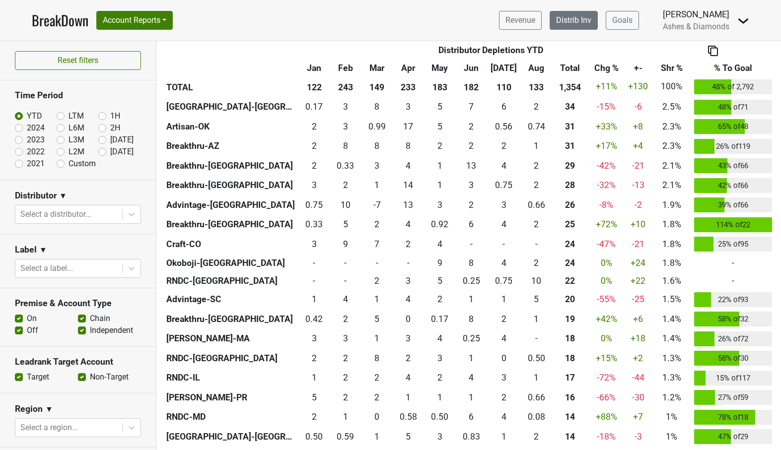
click at [583, 15] on link "Distrib Inv" at bounding box center [574, 20] width 48 height 19
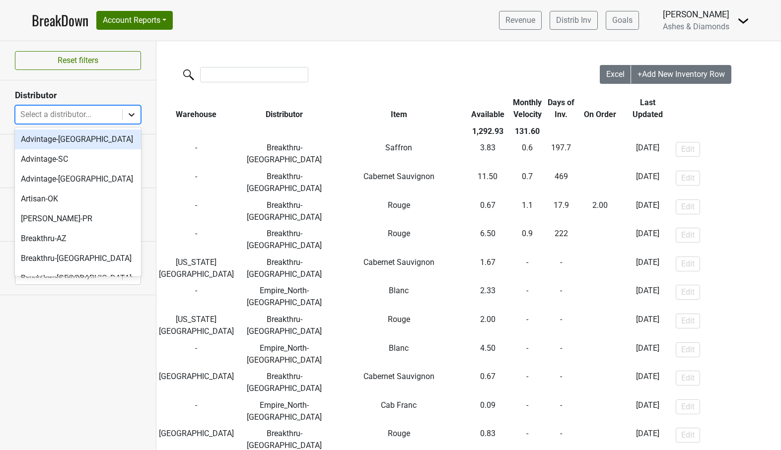
click at [128, 116] on icon at bounding box center [132, 115] width 10 height 10
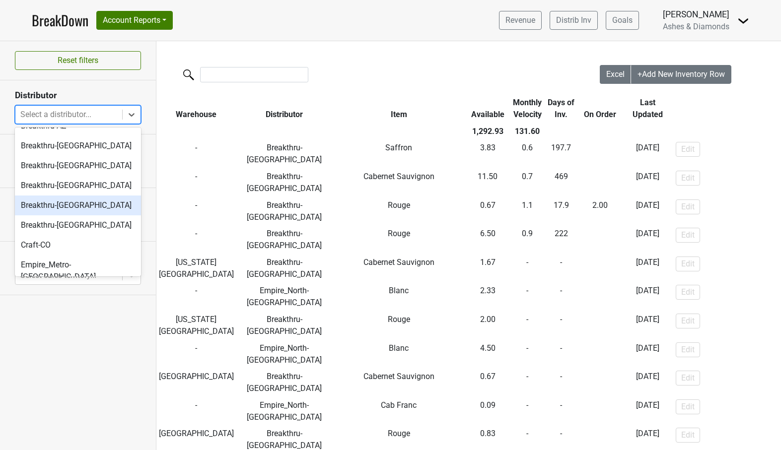
scroll to position [112, 0]
click at [84, 208] on div "Breakthru-[GEOGRAPHIC_DATA]" at bounding box center [78, 207] width 126 height 20
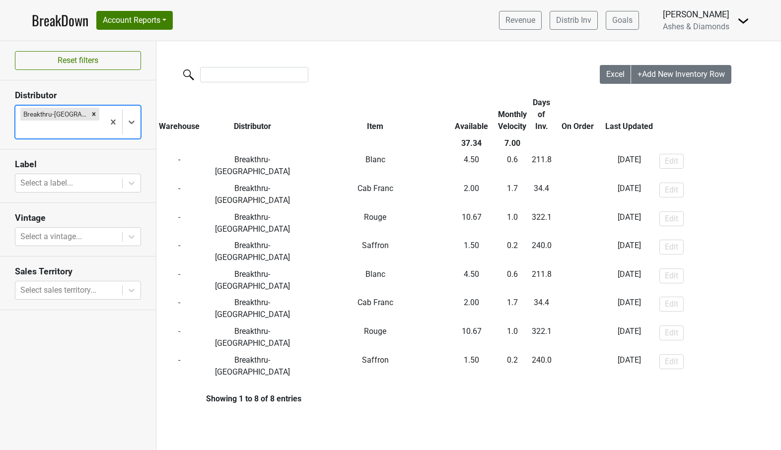
click at [57, 21] on link "BreakDown" at bounding box center [60, 20] width 57 height 21
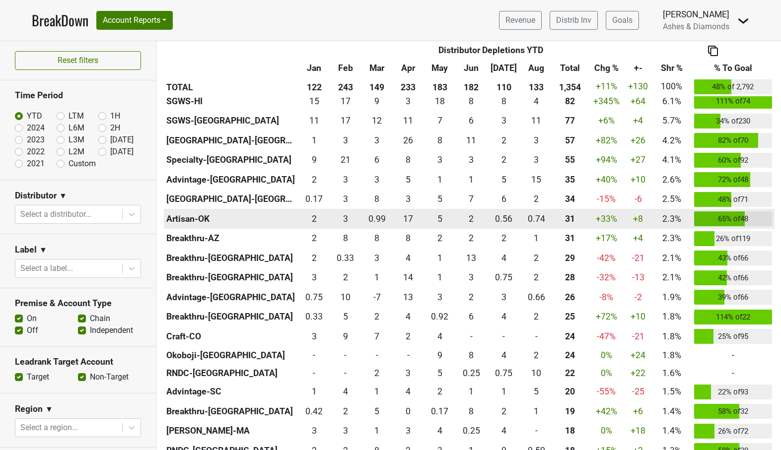
scroll to position [337, 0]
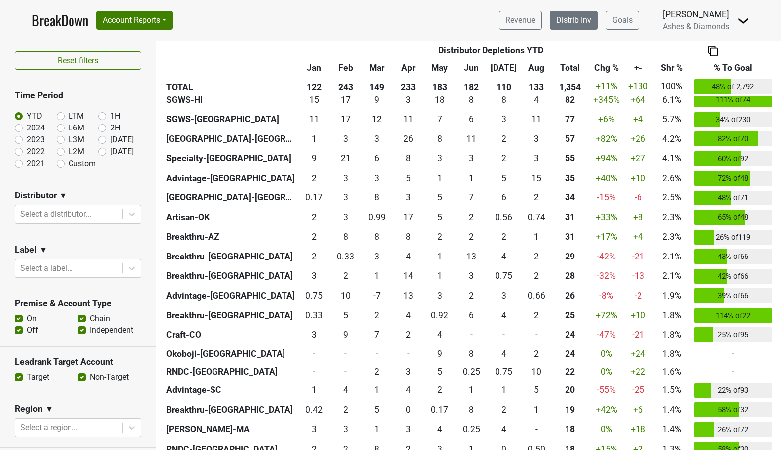
click at [573, 19] on link "Distrib Inv" at bounding box center [574, 20] width 48 height 19
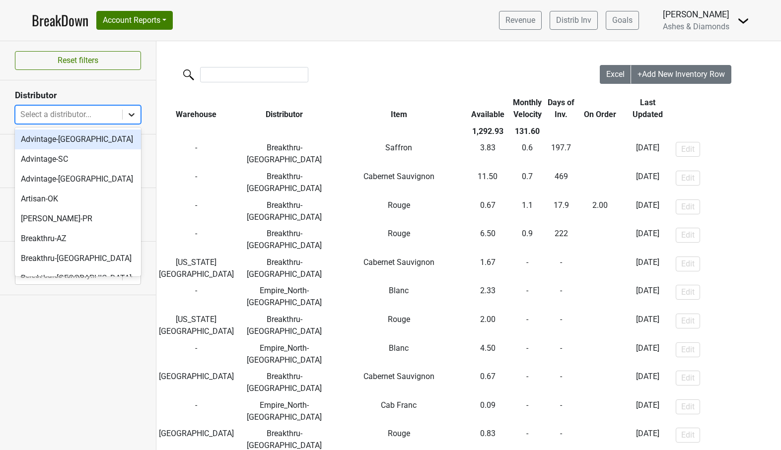
click at [133, 115] on icon at bounding box center [132, 114] width 6 height 3
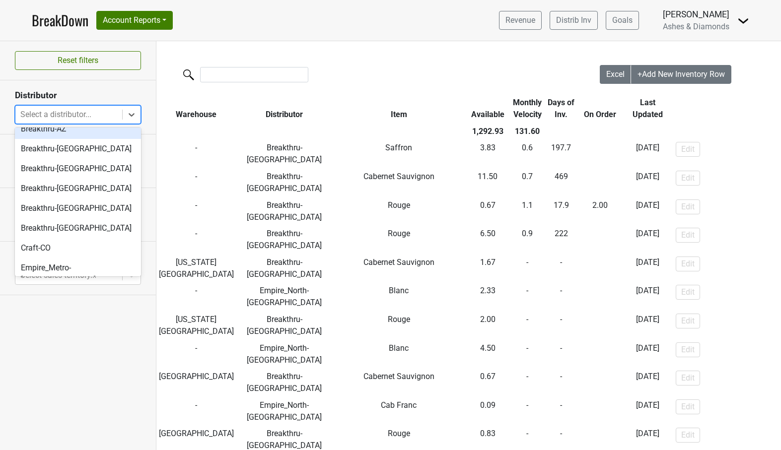
scroll to position [113, 0]
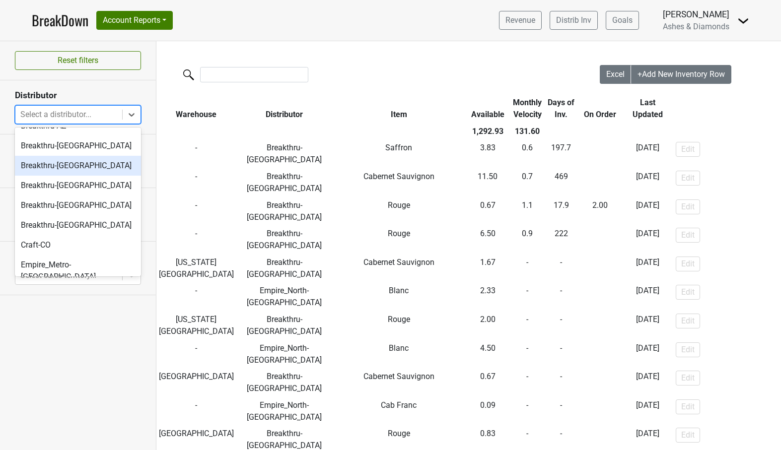
click at [80, 169] on div "Breakthru-[GEOGRAPHIC_DATA]" at bounding box center [78, 166] width 126 height 20
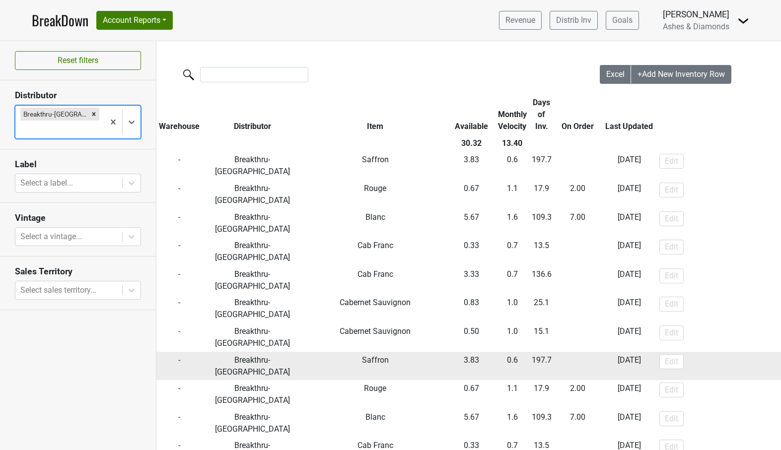
scroll to position [0, 0]
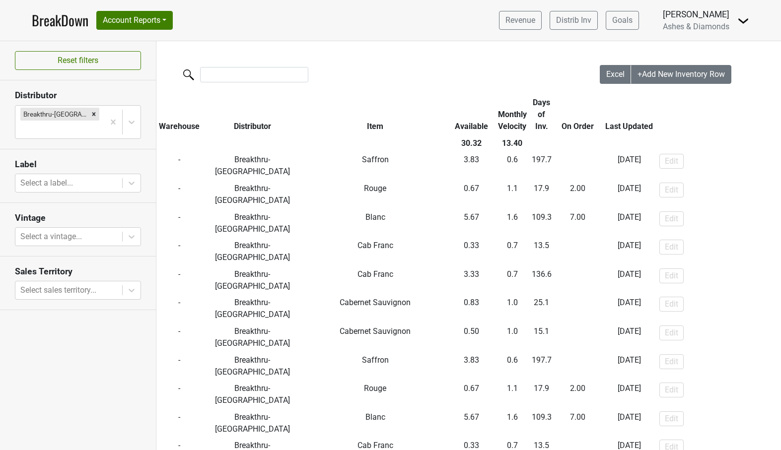
click at [63, 21] on link "BreakDown" at bounding box center [60, 20] width 57 height 21
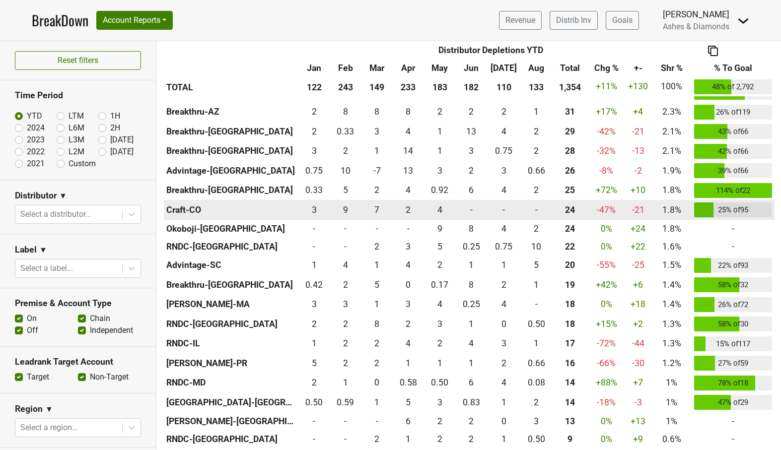
scroll to position [508, 0]
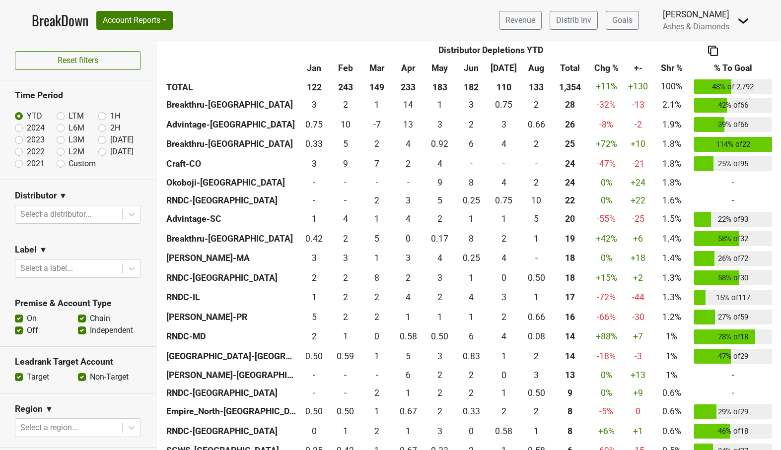
click at [110, 150] on label "[DATE]" at bounding box center [121, 152] width 23 height 12
click at [100, 150] on input "[DATE]" at bounding box center [118, 151] width 40 height 10
radio input "true"
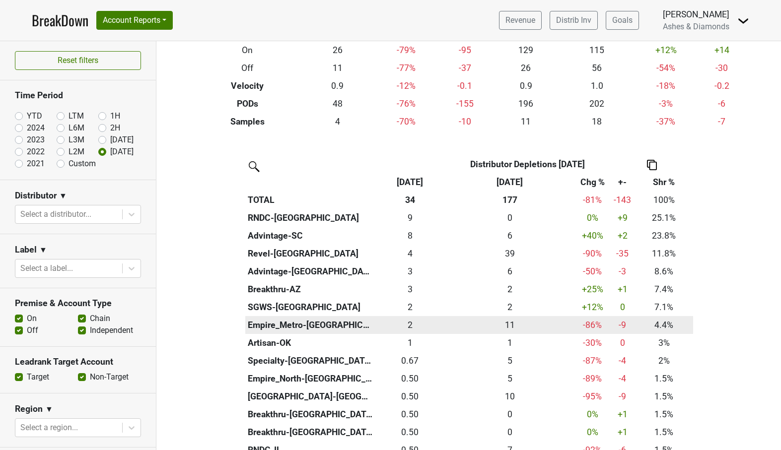
scroll to position [142, 0]
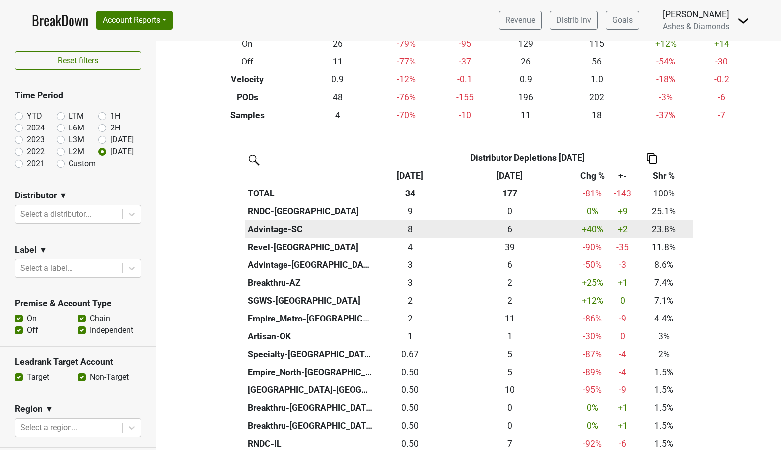
click at [409, 226] on div "8.07 8" at bounding box center [410, 229] width 66 height 13
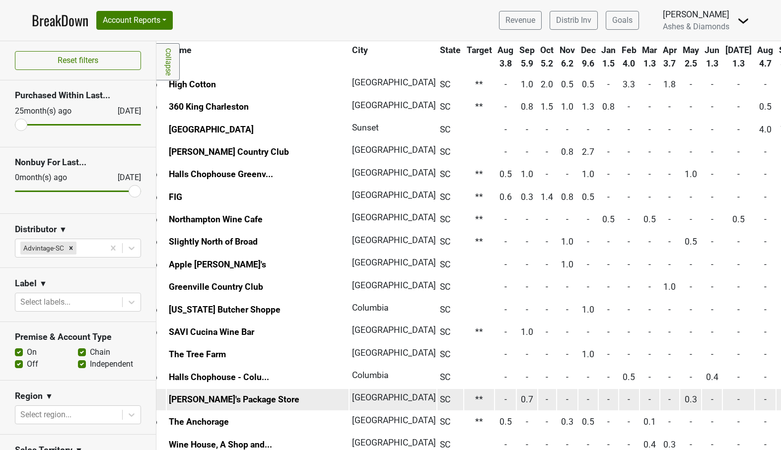
scroll to position [59, 41]
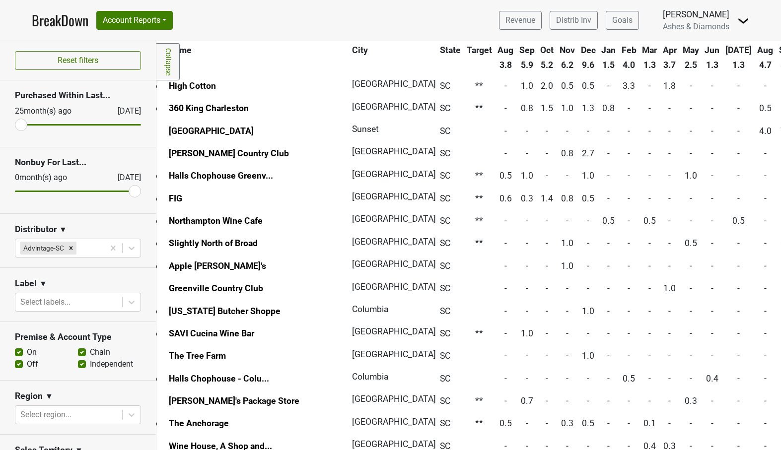
click at [58, 21] on link "BreakDown" at bounding box center [60, 20] width 57 height 21
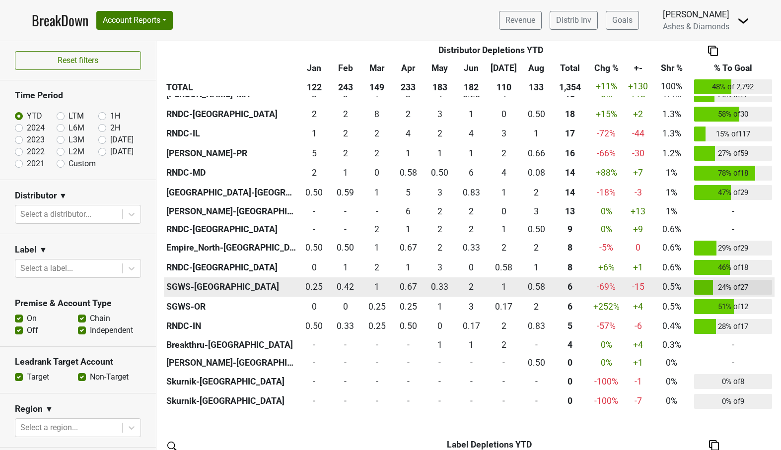
scroll to position [678, 0]
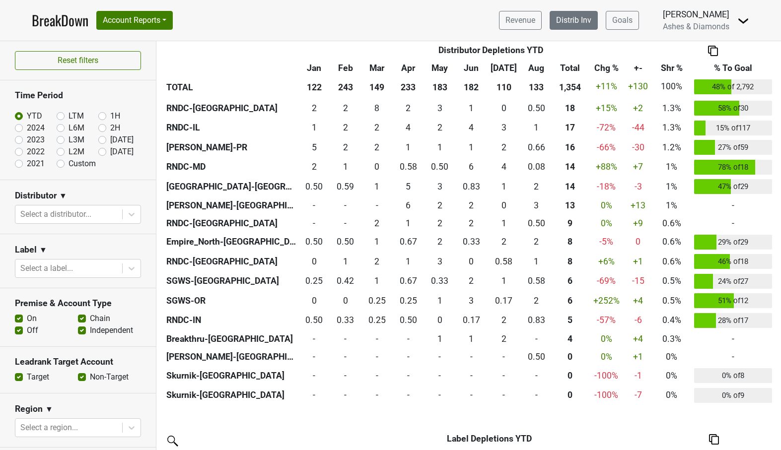
click at [582, 23] on link "Distrib Inv" at bounding box center [574, 20] width 48 height 19
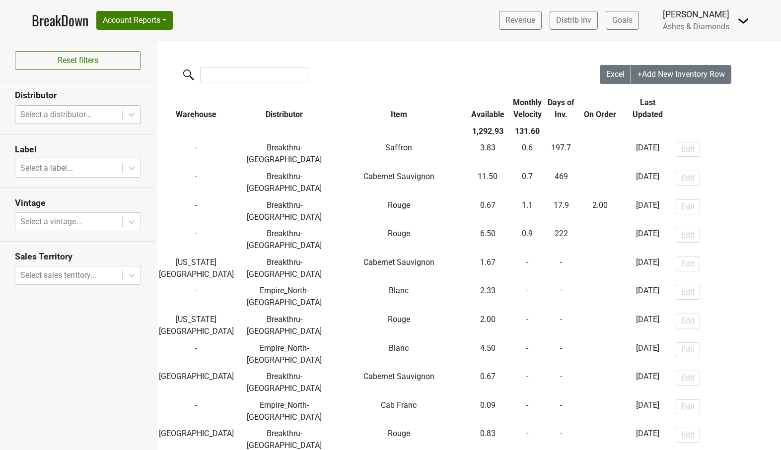
click at [112, 115] on div at bounding box center [68, 115] width 97 height 14
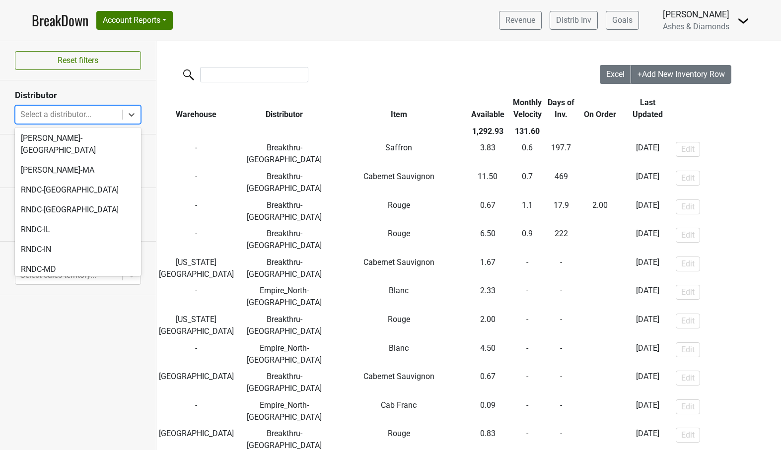
scroll to position [451, 0]
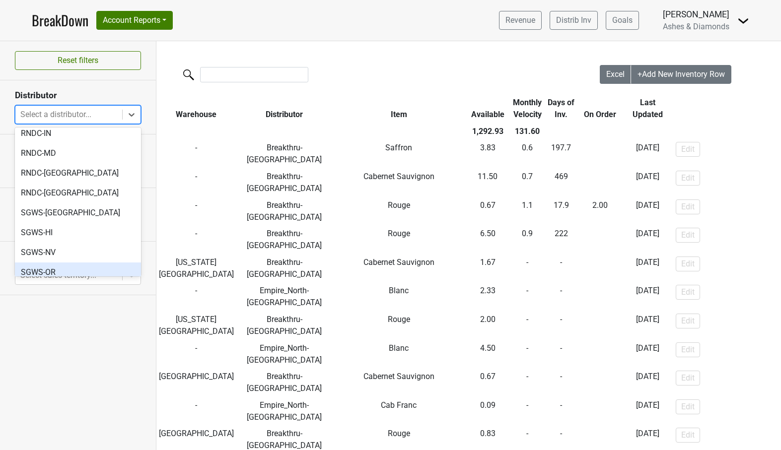
click at [75, 263] on div "SGWS-OR" at bounding box center [78, 273] width 126 height 20
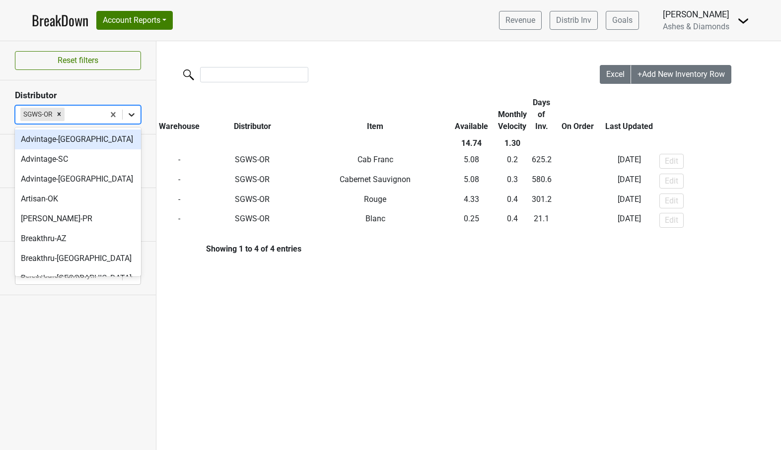
click at [130, 112] on icon at bounding box center [132, 115] width 10 height 10
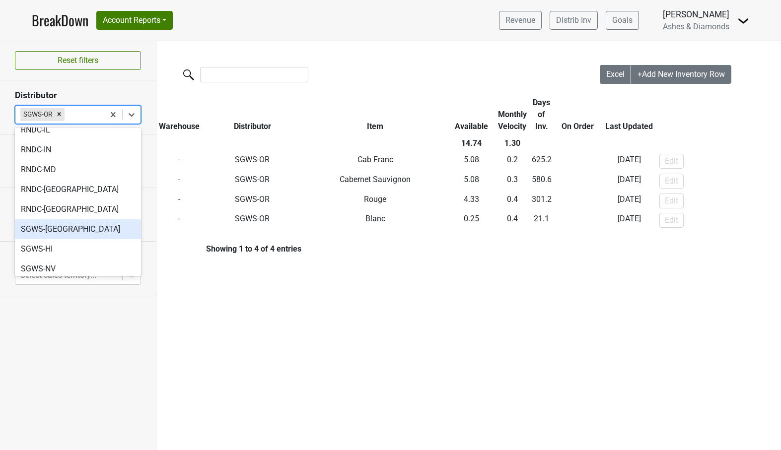
scroll to position [431, 0]
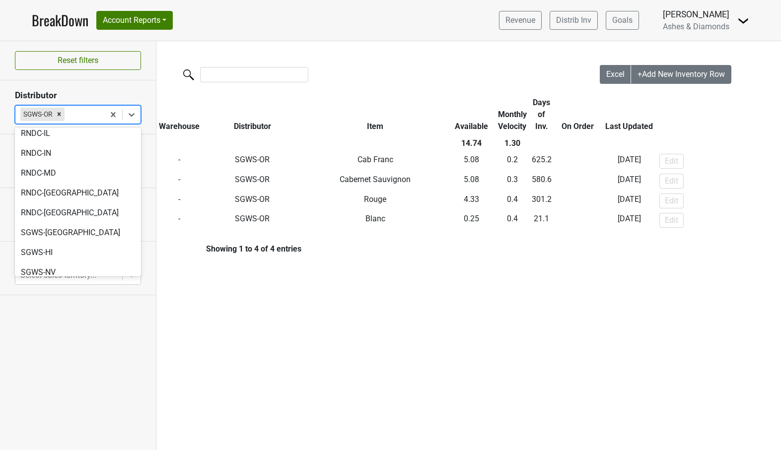
click at [61, 302] on div "SGWS-WA" at bounding box center [78, 312] width 126 height 20
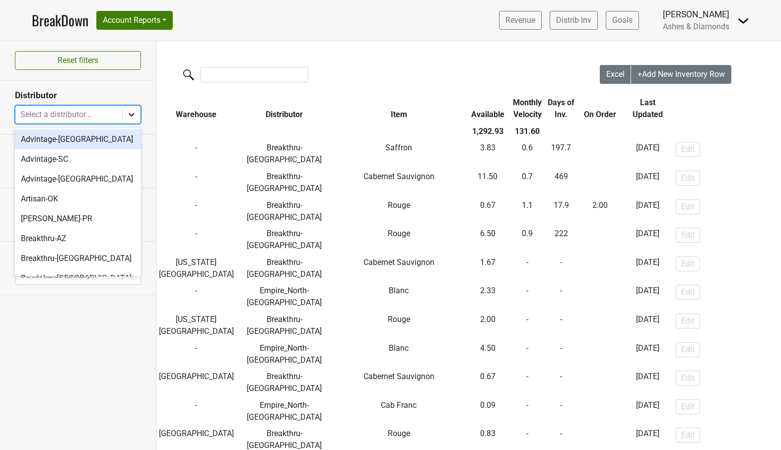
click at [129, 110] on icon at bounding box center [132, 115] width 10 height 10
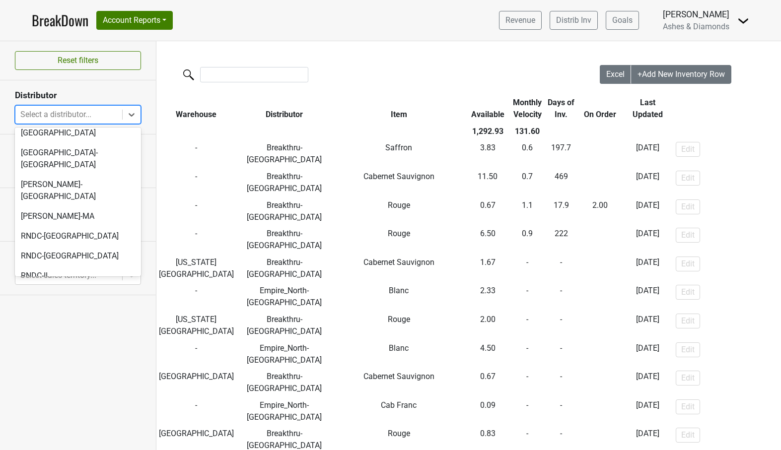
scroll to position [451, 0]
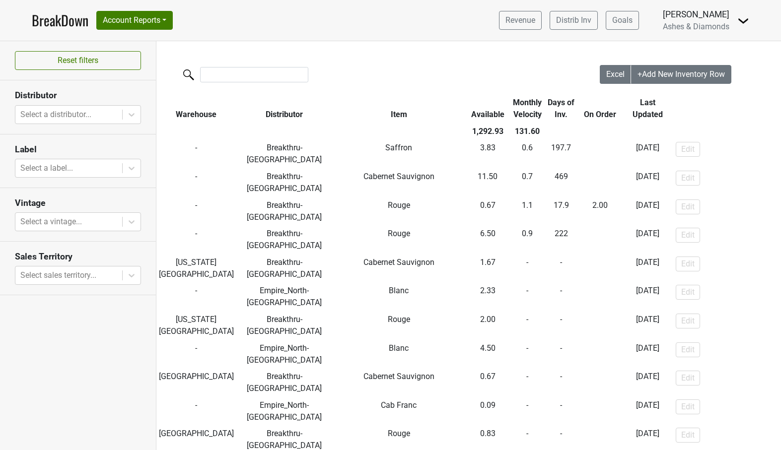
click at [64, 18] on link "BreakDown" at bounding box center [60, 20] width 57 height 21
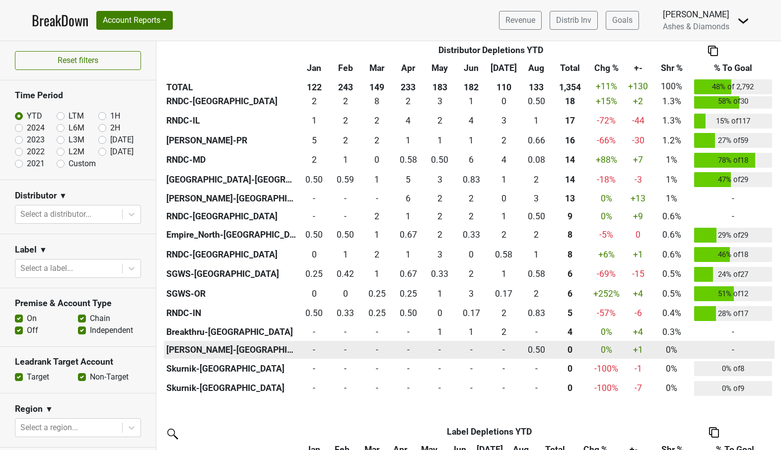
scroll to position [714, 0]
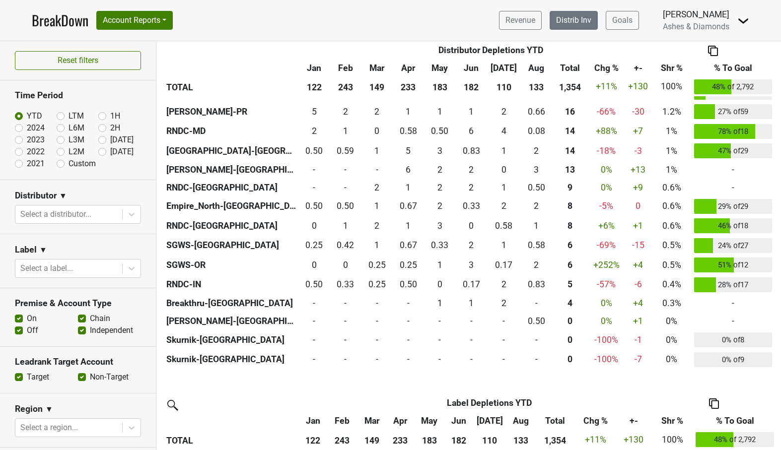
click at [584, 16] on link "Distrib Inv" at bounding box center [574, 20] width 48 height 19
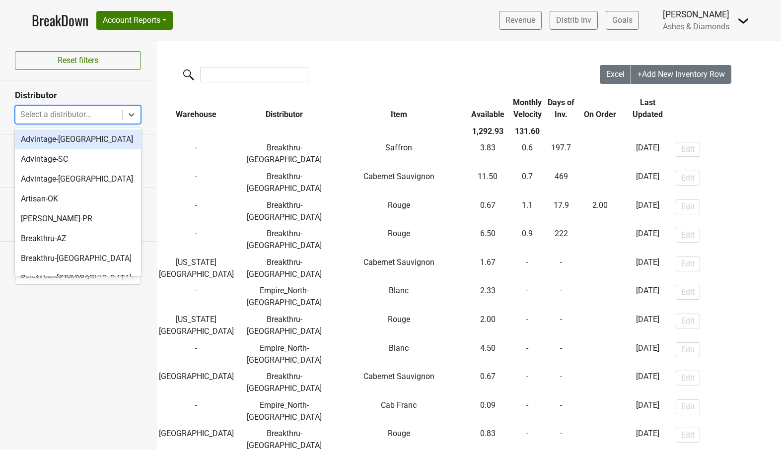
click at [81, 117] on div "Select a distributor..." at bounding box center [68, 115] width 97 height 12
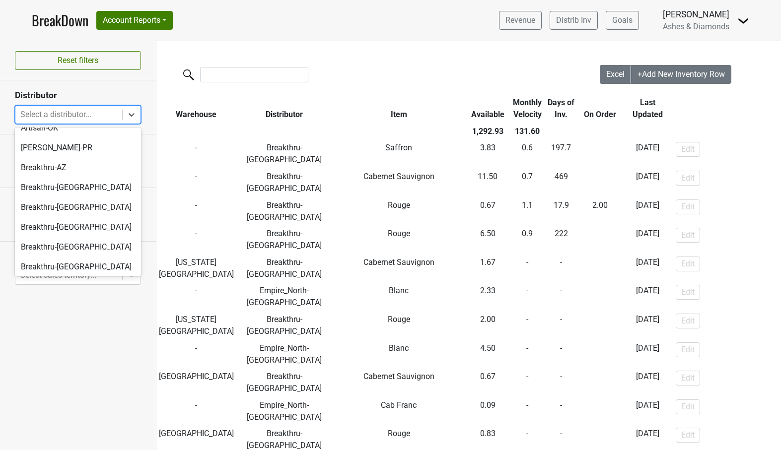
scroll to position [71, 0]
click at [73, 188] on div "Breakthru-[GEOGRAPHIC_DATA]" at bounding box center [78, 187] width 126 height 20
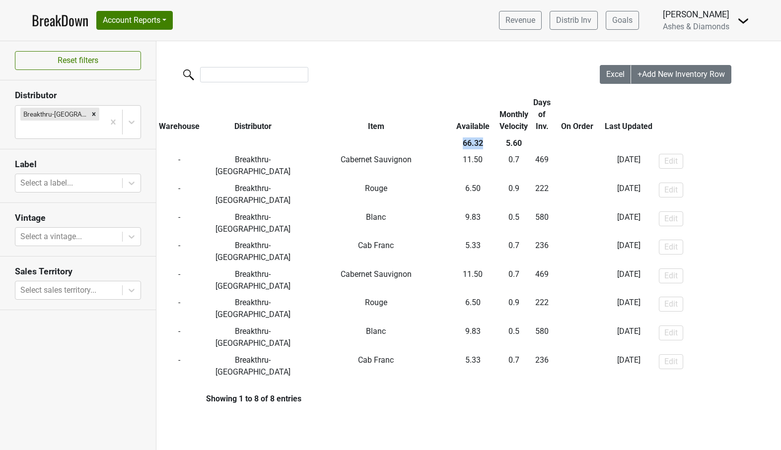
drag, startPoint x: 481, startPoint y: 141, endPoint x: 459, endPoint y: 142, distance: 21.9
click at [459, 141] on th "66.32" at bounding box center [473, 143] width 48 height 17
